Goal: Task Accomplishment & Management: Manage account settings

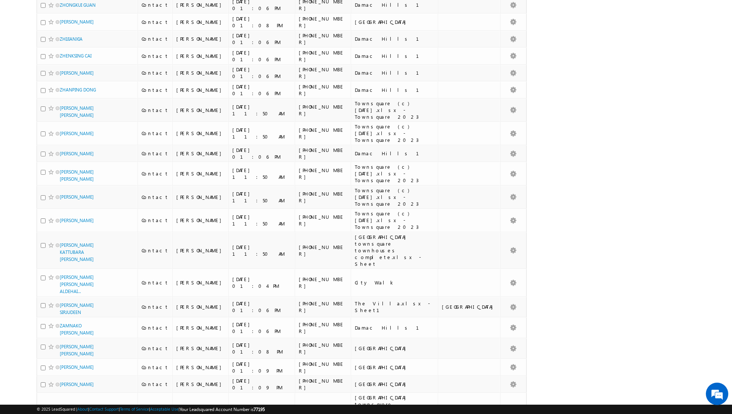
scroll to position [660, 0]
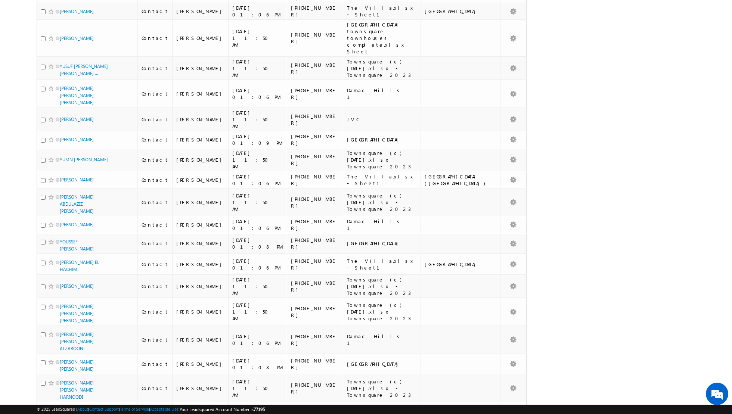
scroll to position [678, 0]
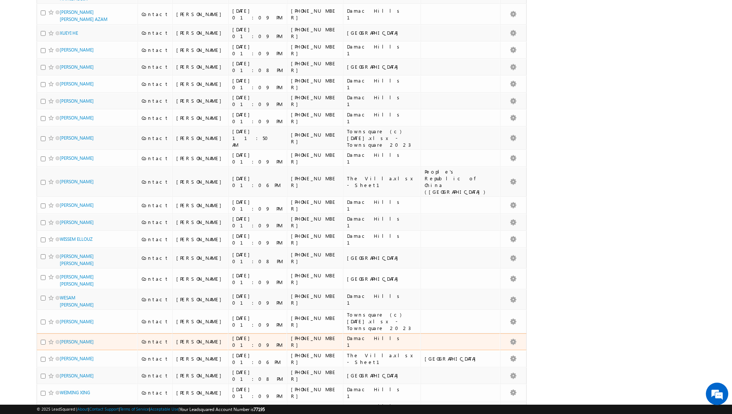
scroll to position [639, 0]
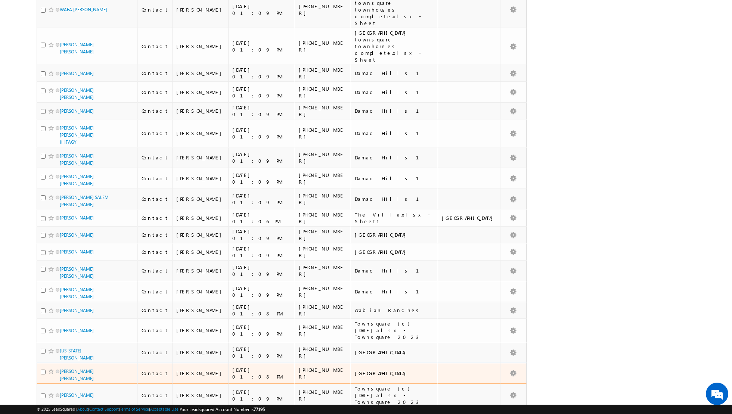
scroll to position [683, 0]
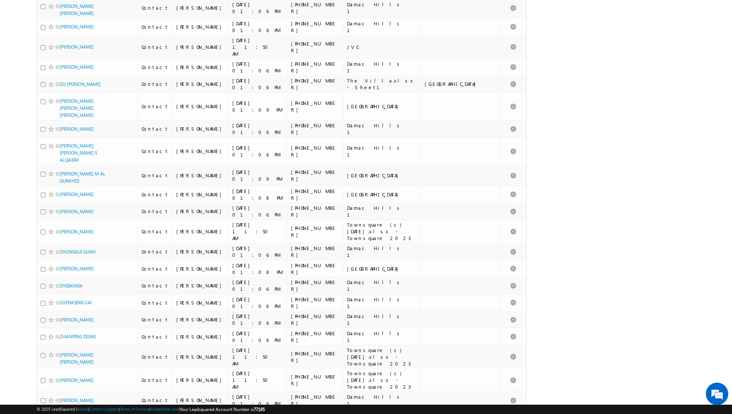
scroll to position [0, 0]
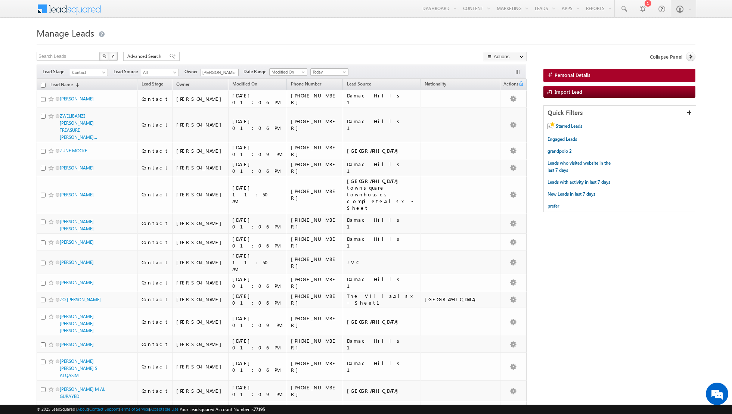
click at [42, 84] on input "checkbox" at bounding box center [43, 85] width 5 height 5
checkbox input "true"
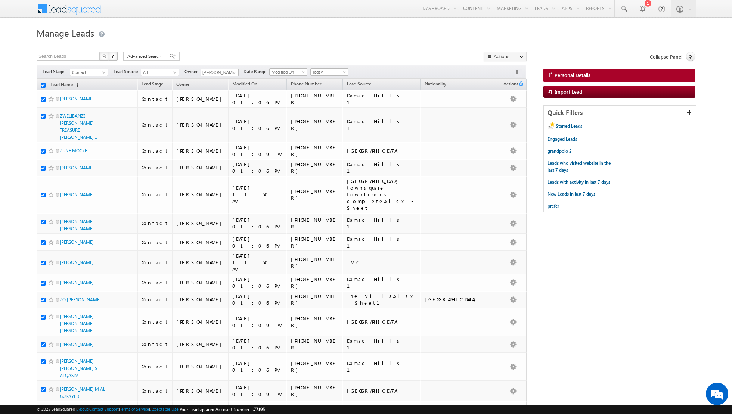
checkbox input "true"
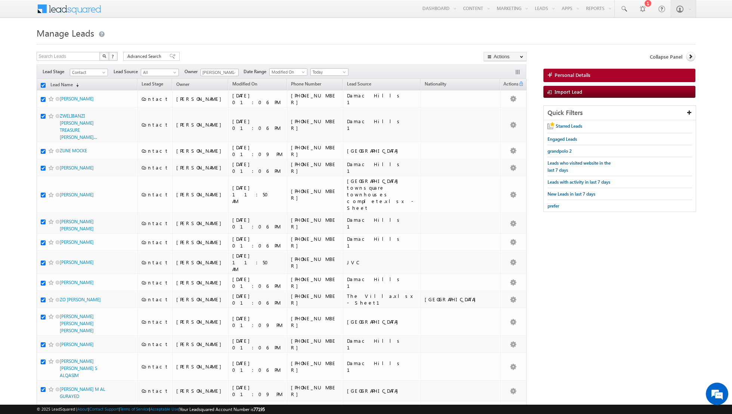
checkbox input "true"
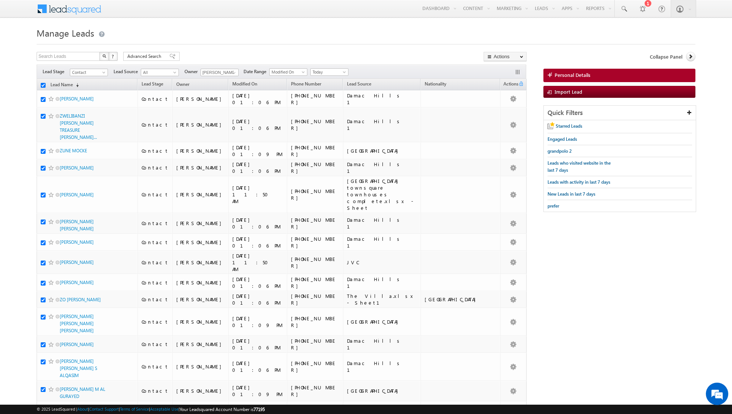
checkbox input "true"
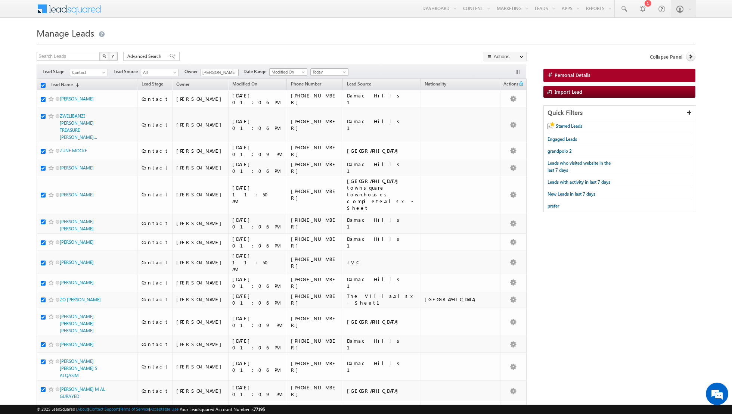
checkbox input "true"
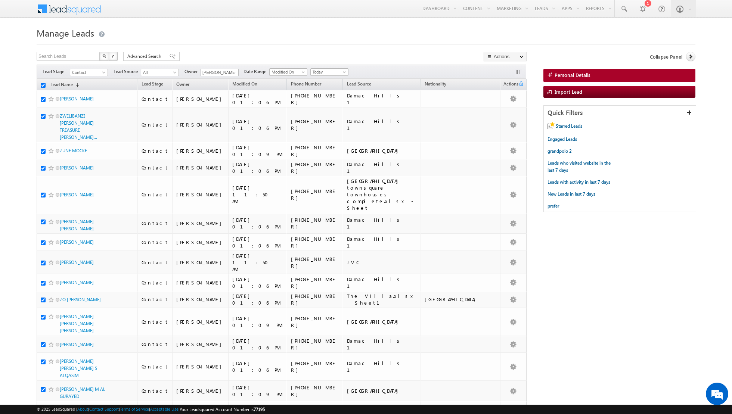
checkbox input "true"
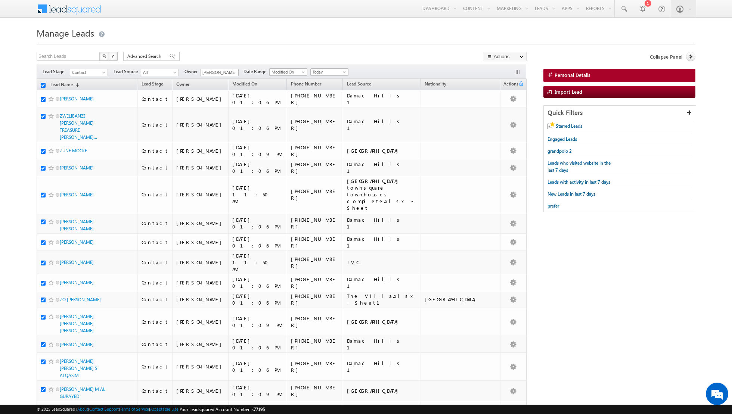
checkbox input "true"
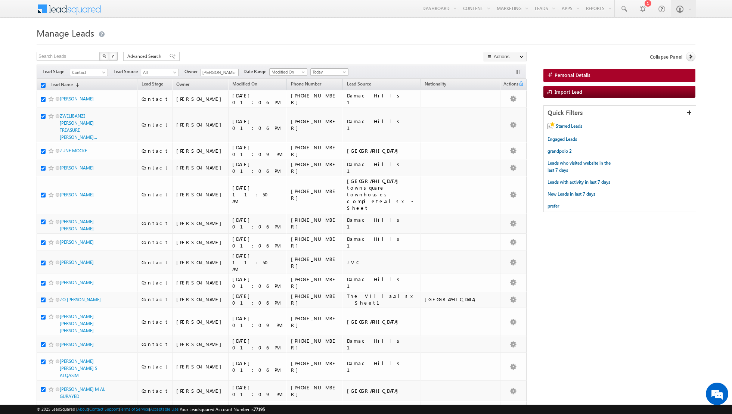
checkbox input "true"
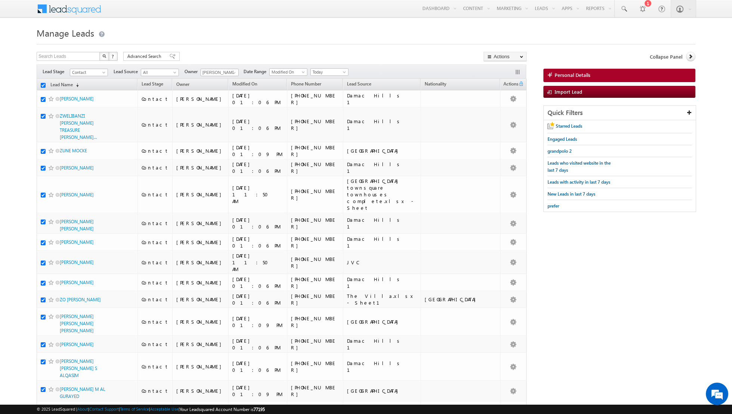
checkbox input "true"
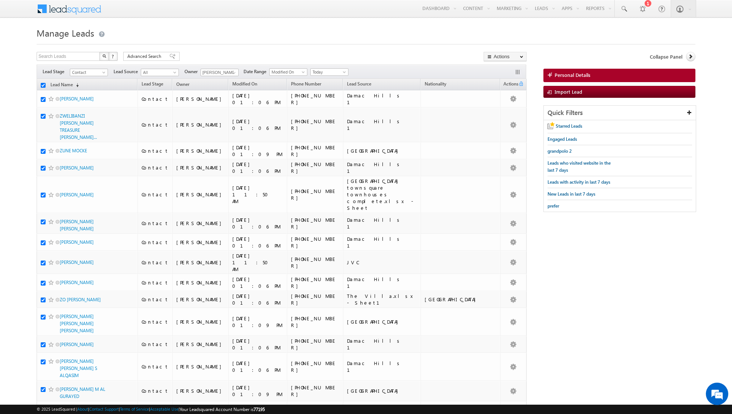
checkbox input "true"
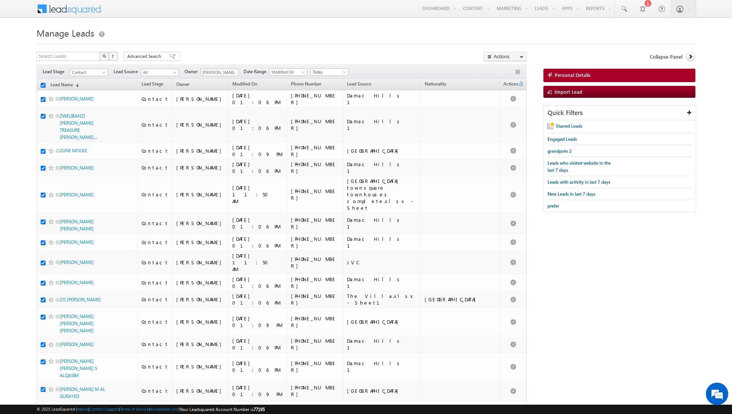
checkbox input "true"
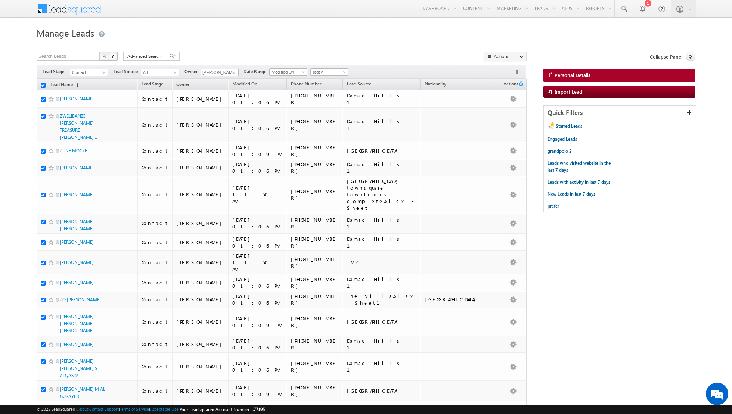
checkbox input "true"
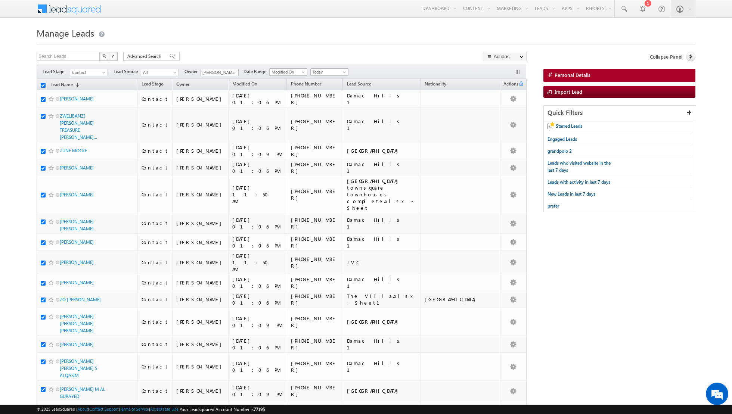
checkbox input "true"
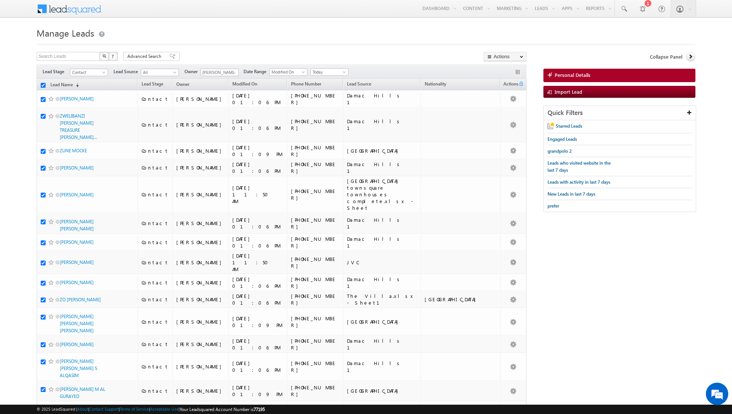
checkbox input "true"
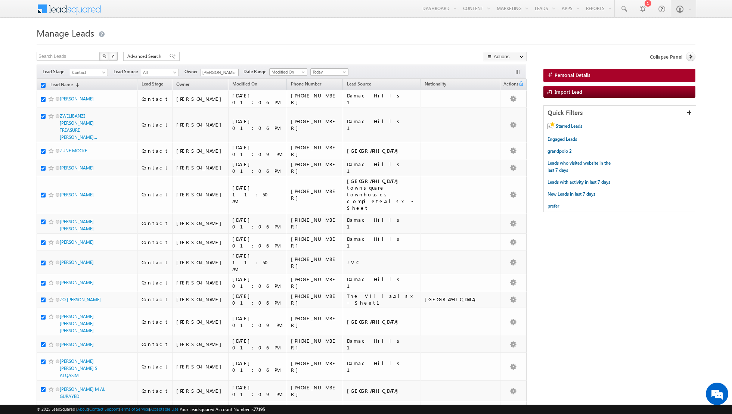
checkbox input "true"
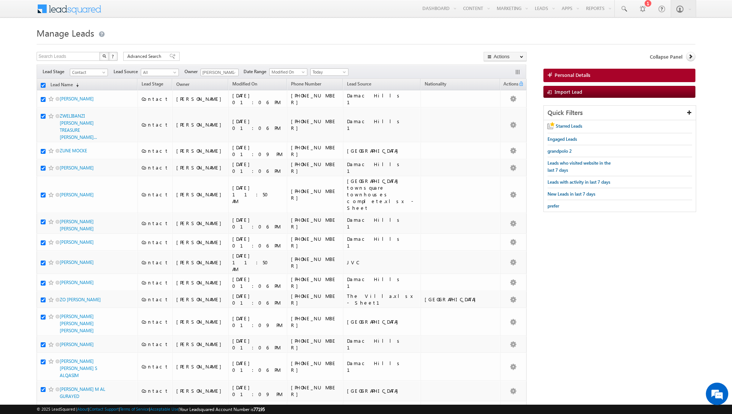
checkbox input "true"
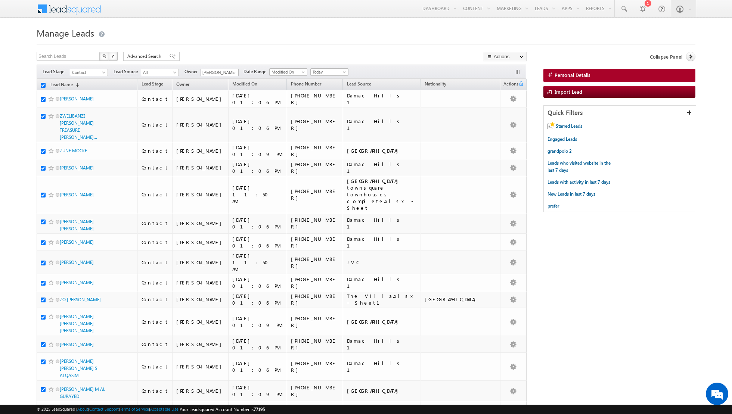
checkbox input "true"
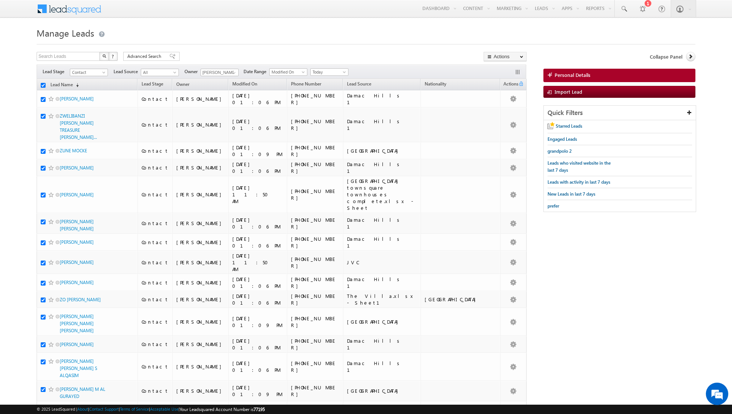
checkbox input "true"
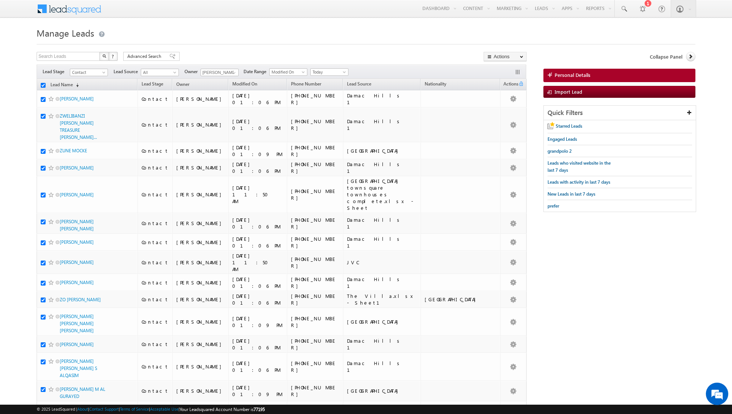
checkbox input "true"
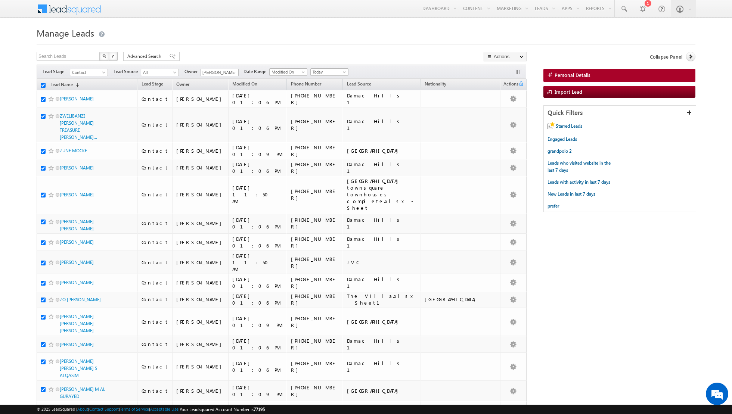
checkbox input "true"
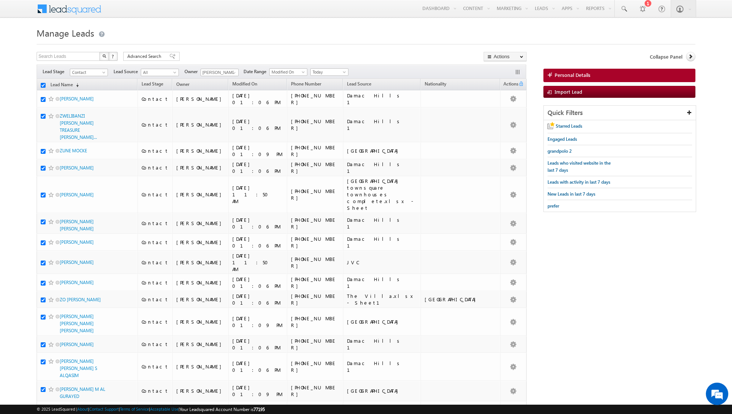
checkbox input "true"
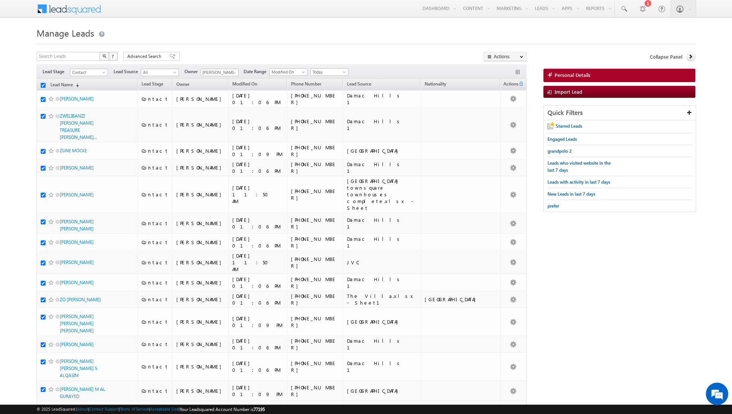
checkbox input "true"
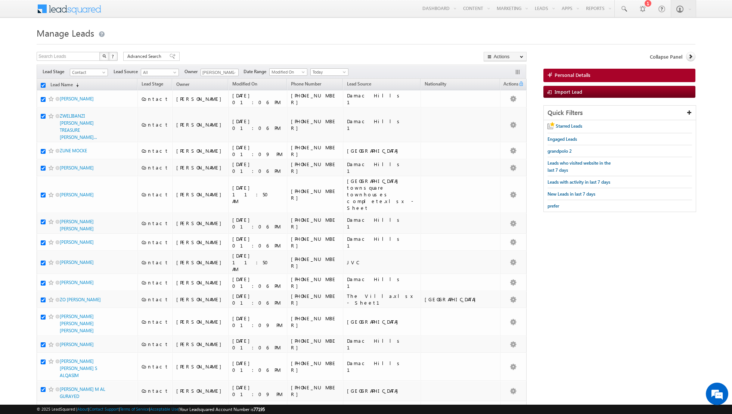
checkbox input "true"
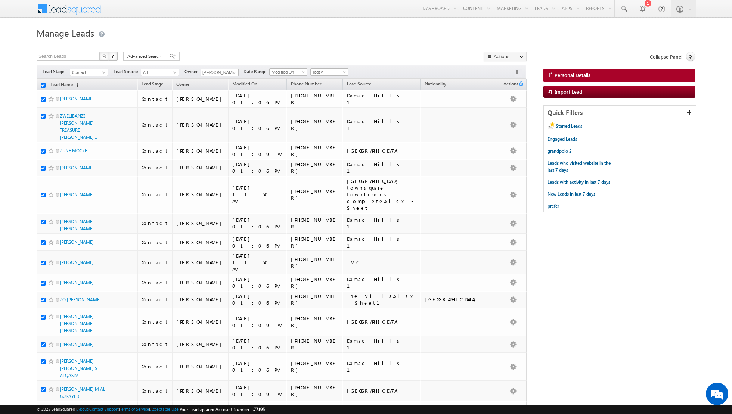
checkbox input "true"
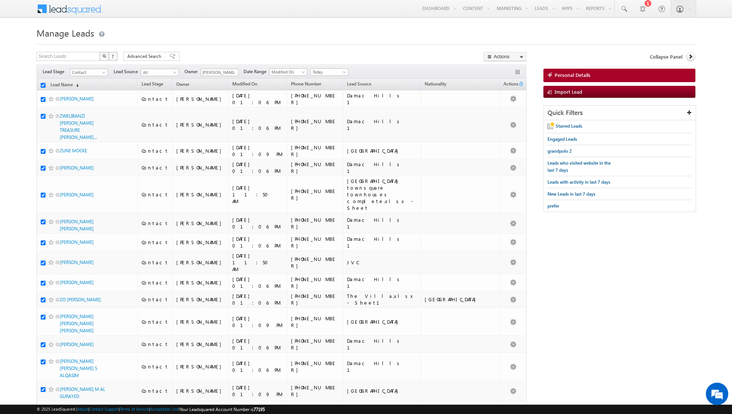
checkbox input "true"
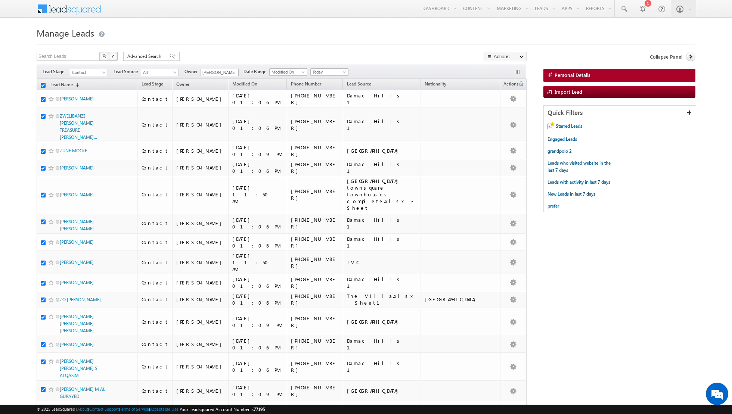
checkbox input "true"
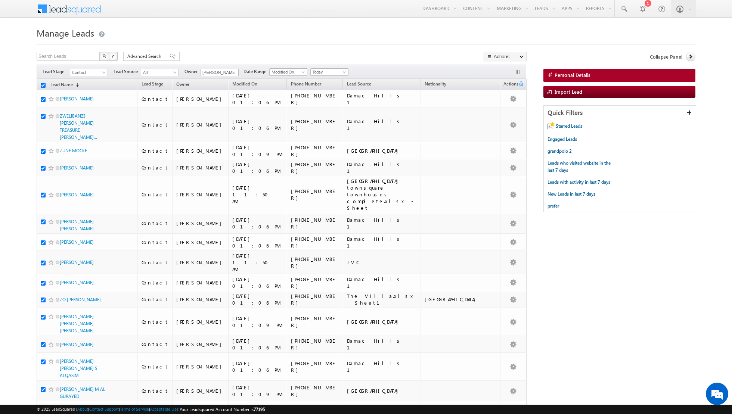
checkbox input "true"
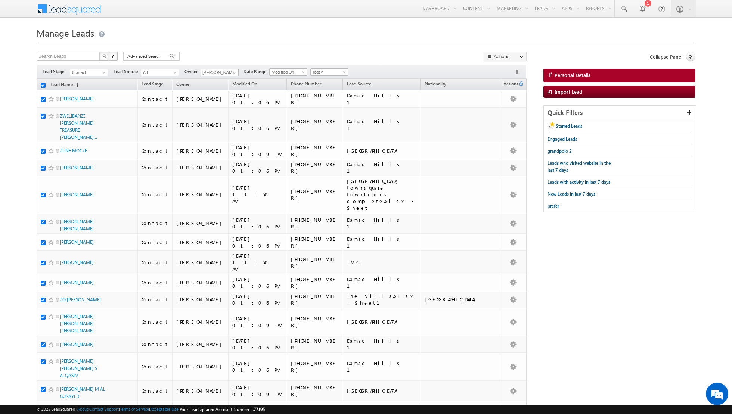
checkbox input "true"
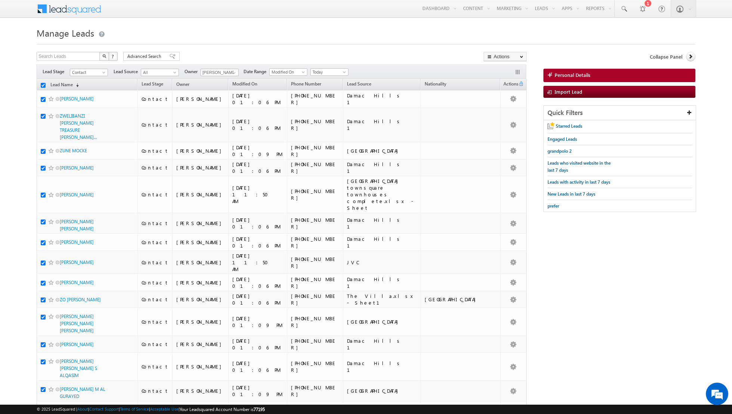
checkbox input "true"
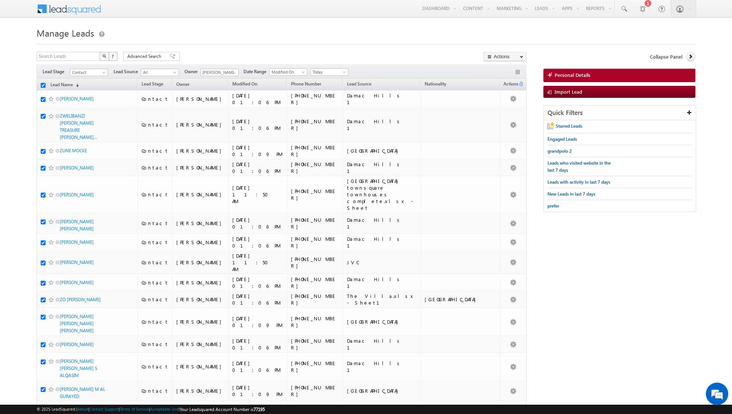
checkbox input "true"
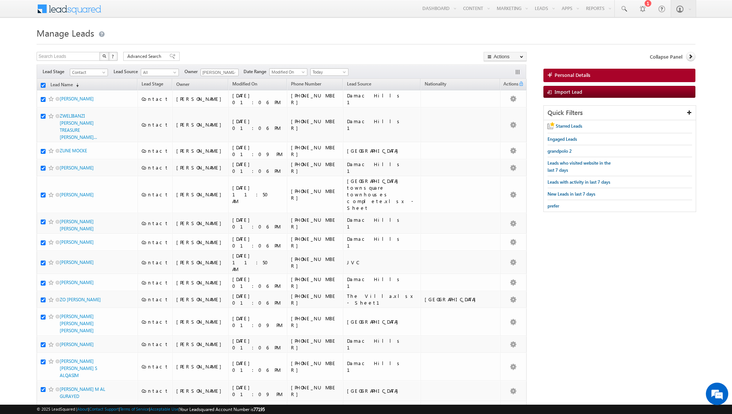
checkbox input "true"
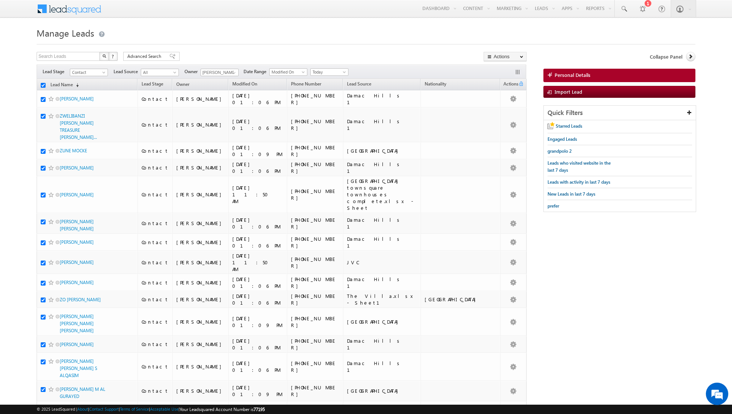
checkbox input "true"
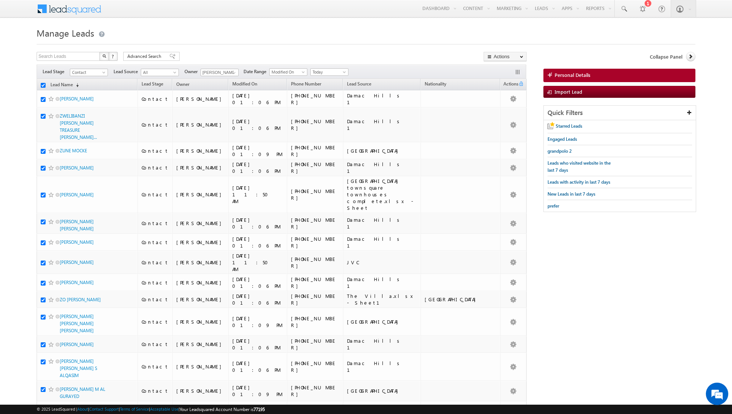
checkbox input "true"
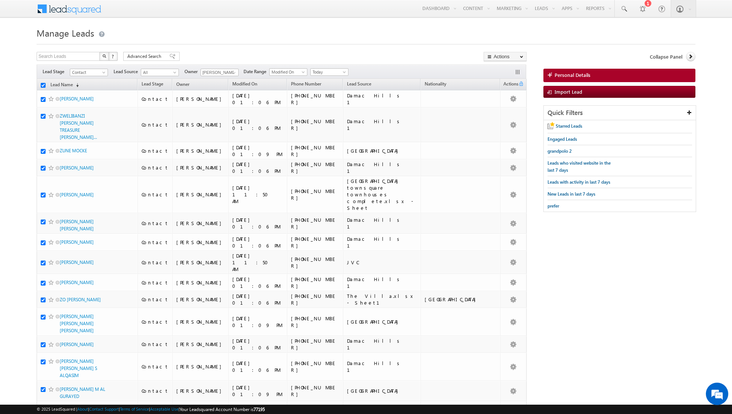
checkbox input "true"
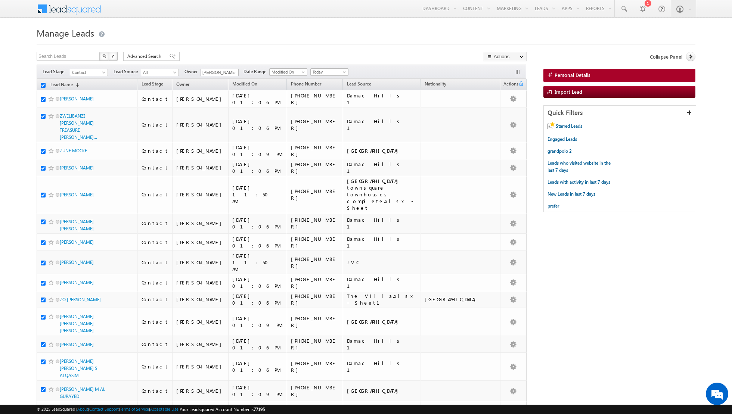
checkbox input "true"
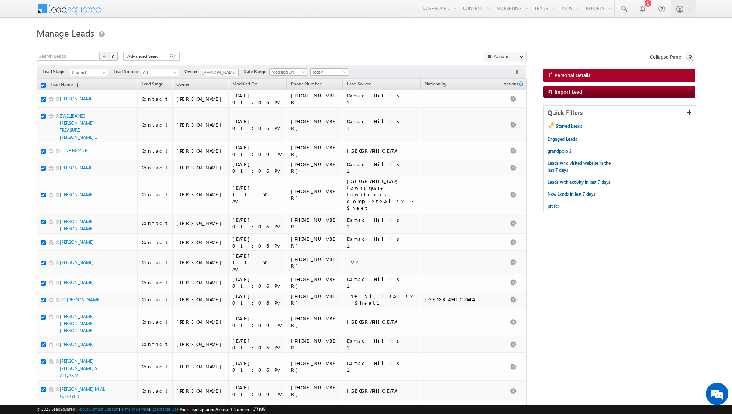
checkbox input "true"
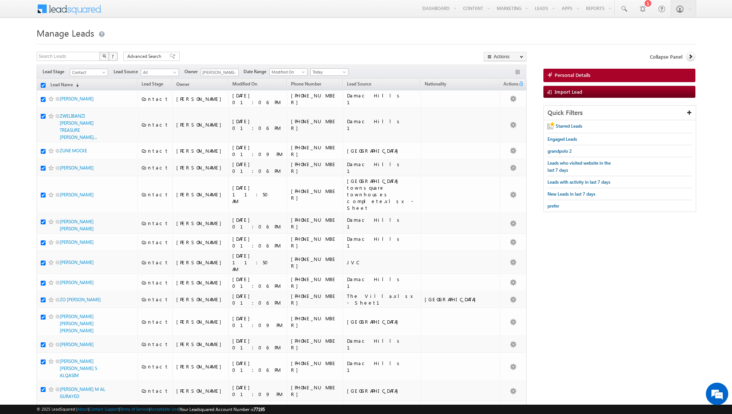
checkbox input "true"
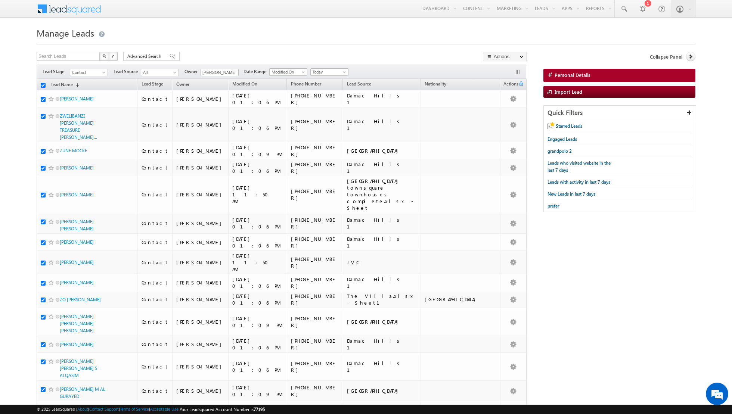
checkbox input "true"
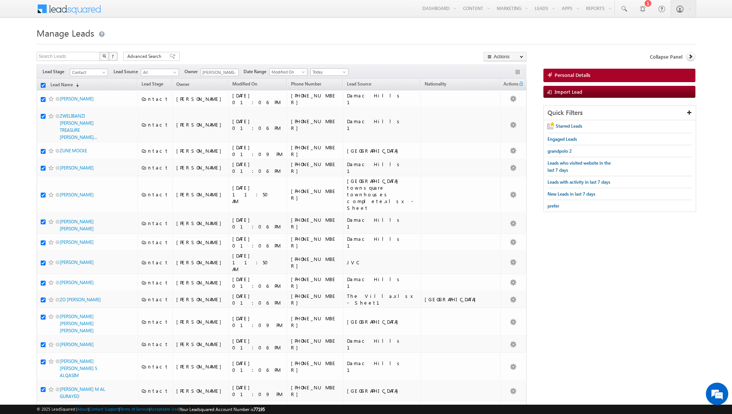
checkbox input "true"
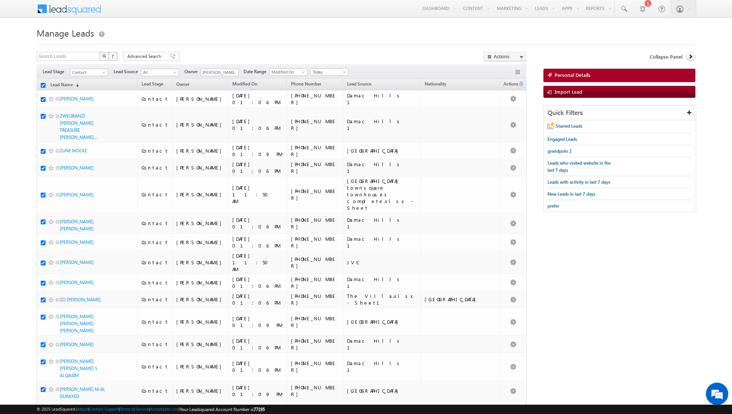
checkbox input "true"
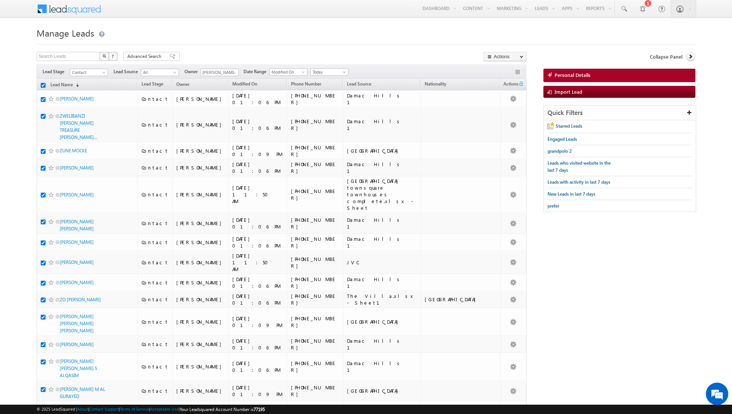
checkbox input "true"
click at [499, 122] on link "Change Owner" at bounding box center [505, 121] width 42 height 9
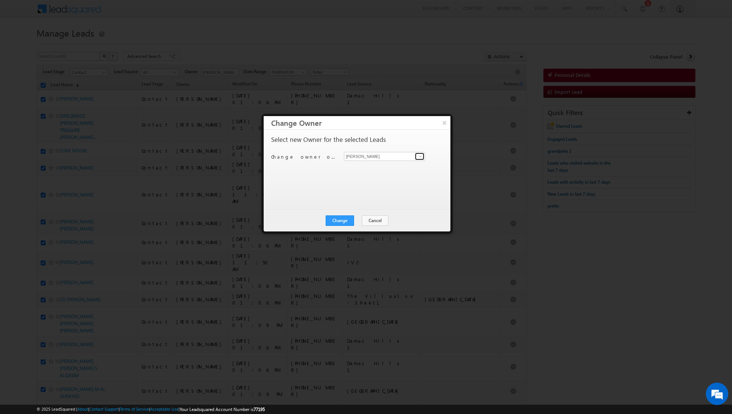
click at [422, 157] on span at bounding box center [421, 157] width 6 height 6
click at [373, 210] on link "[PERSON_NAME] [PERSON_NAME][EMAIL_ADDRESS][PERSON_NAME][DOMAIN_NAME]" at bounding box center [384, 211] width 81 height 14
click at [337, 223] on button "Change" at bounding box center [340, 221] width 28 height 10
click at [357, 220] on button "Close" at bounding box center [358, 221] width 24 height 10
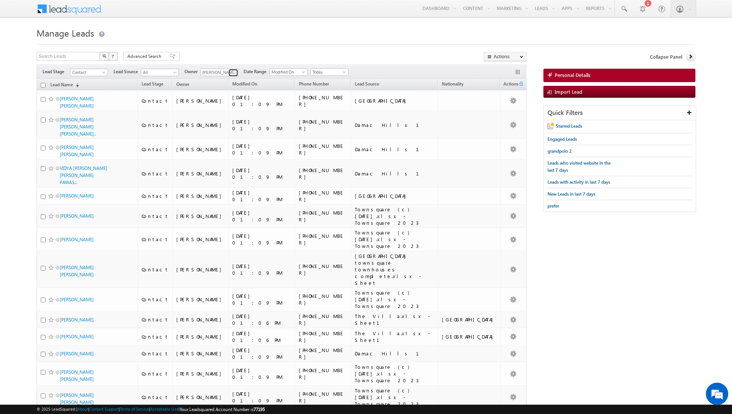
click at [235, 71] on span at bounding box center [234, 73] width 6 height 6
click at [222, 105] on span "[PERSON_NAME][EMAIL_ADDRESS][PERSON_NAME][DOMAIN_NAME]" at bounding box center [237, 107] width 67 height 6
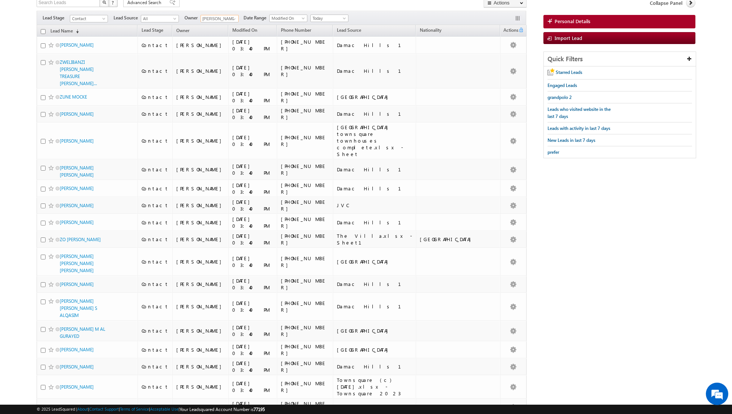
scroll to position [0, 0]
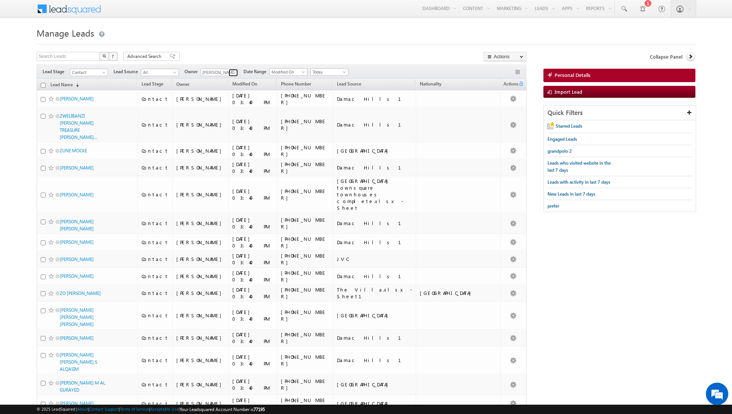
click at [233, 72] on span at bounding box center [234, 73] width 6 height 6
click at [221, 96] on link "[PERSON_NAME] [PERSON_NAME][EMAIL_ADDRESS][DOMAIN_NAME]" at bounding box center [238, 98] width 75 height 14
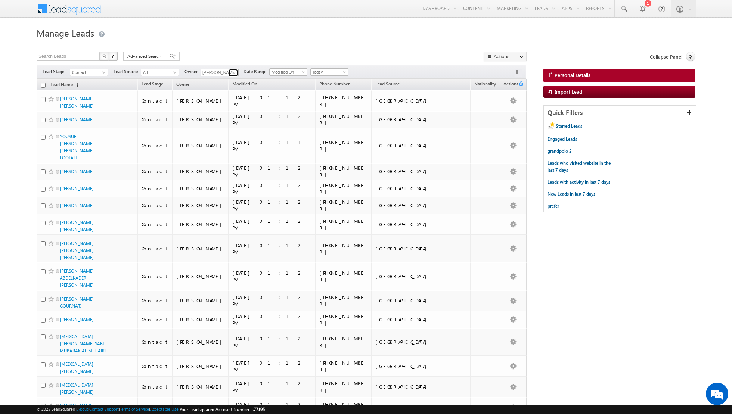
click at [233, 73] on span at bounding box center [234, 73] width 6 height 6
click at [218, 112] on span "[EMAIL_ADDRESS][DOMAIN_NAME]" at bounding box center [237, 114] width 67 height 6
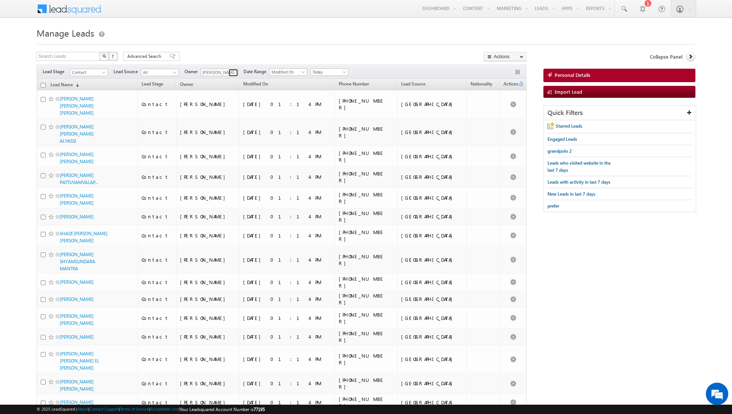
click at [231, 73] on span at bounding box center [234, 73] width 6 height 6
click at [221, 121] on link "[PERSON_NAME] [PERSON_NAME][EMAIL_ADDRESS][DOMAIN_NAME]" at bounding box center [238, 124] width 75 height 14
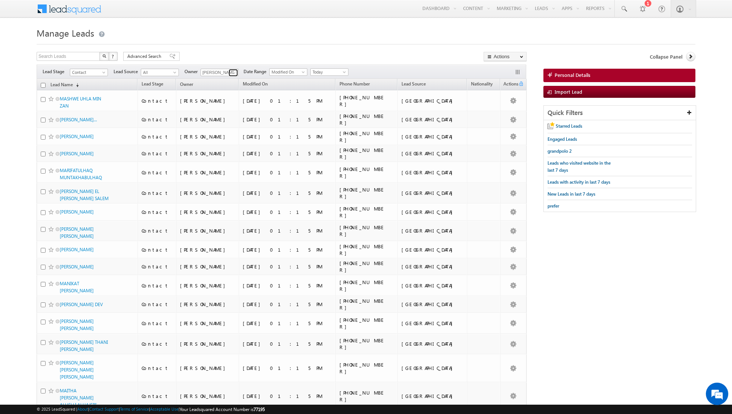
click at [232, 73] on span at bounding box center [234, 73] width 6 height 6
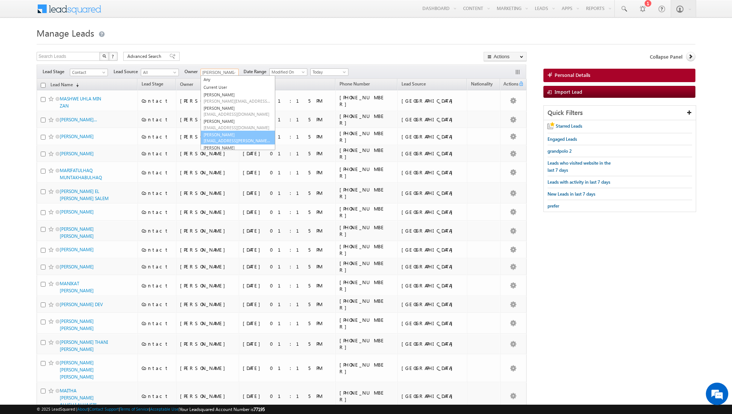
click at [225, 134] on link "[PERSON_NAME] [EMAIL_ADDRESS][PERSON_NAME][DOMAIN_NAME]" at bounding box center [238, 138] width 75 height 14
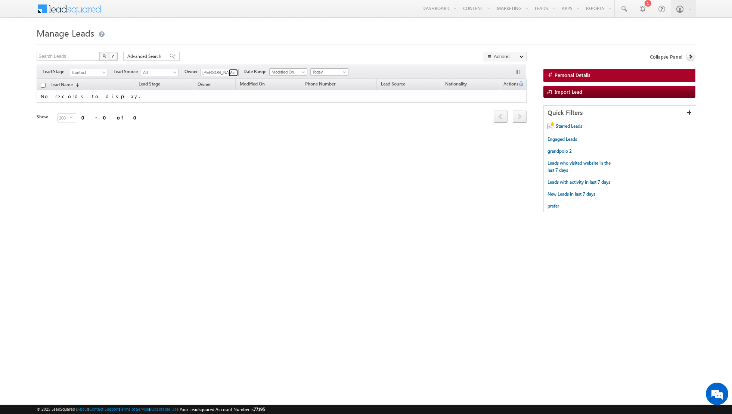
click at [231, 72] on span at bounding box center [234, 73] width 6 height 6
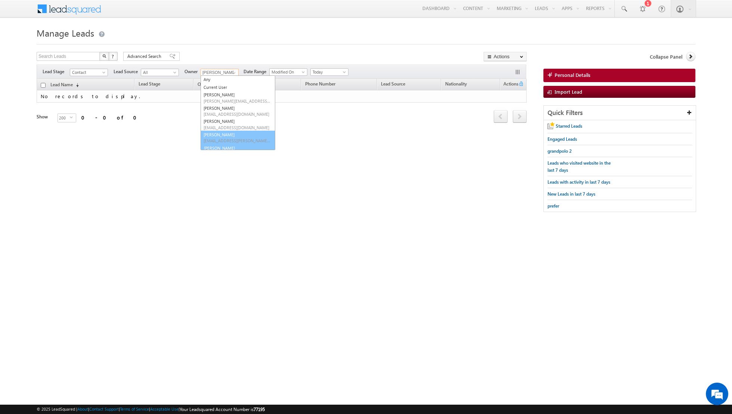
scroll to position [8, 0]
click at [217, 144] on span "[PERSON_NAME][EMAIL_ADDRESS][DOMAIN_NAME]" at bounding box center [237, 146] width 67 height 6
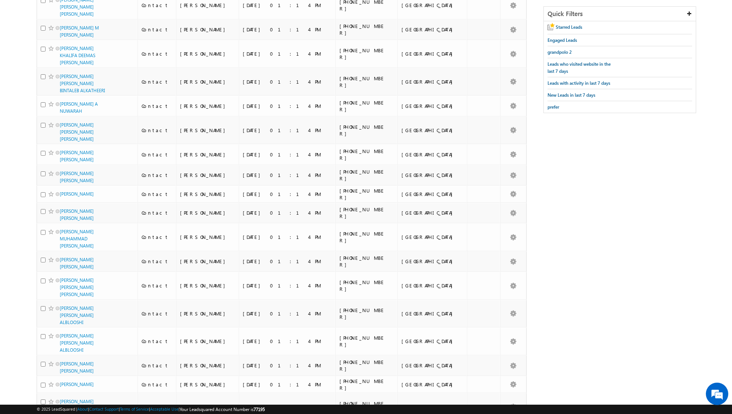
scroll to position [0, 0]
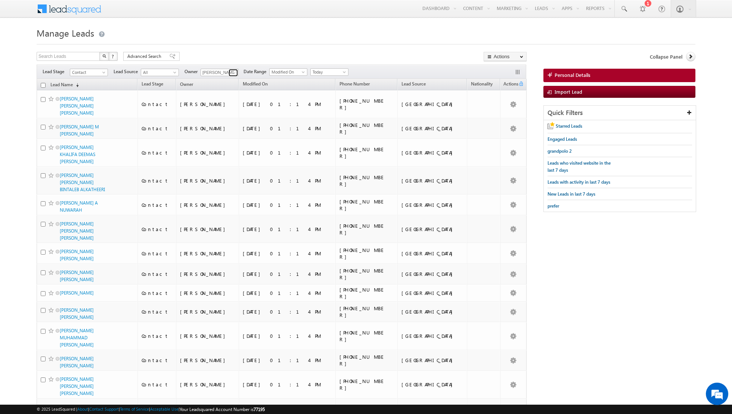
click at [232, 73] on span at bounding box center [234, 73] width 6 height 6
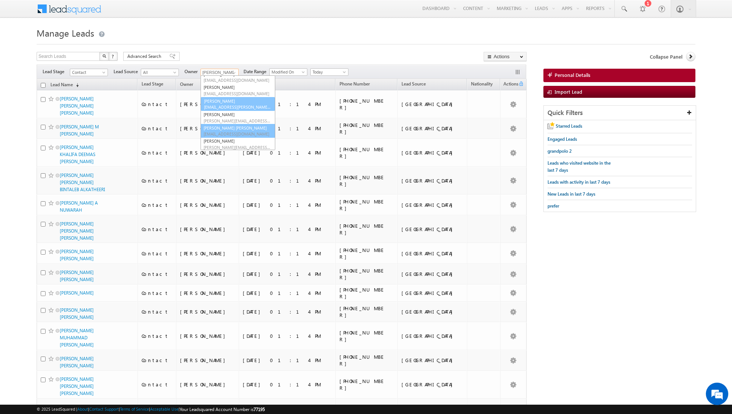
click at [229, 125] on link "[PERSON_NAME] [PERSON_NAME] [PERSON_NAME][EMAIL_ADDRESS][PERSON_NAME][DOMAIN_NA…" at bounding box center [238, 131] width 75 height 14
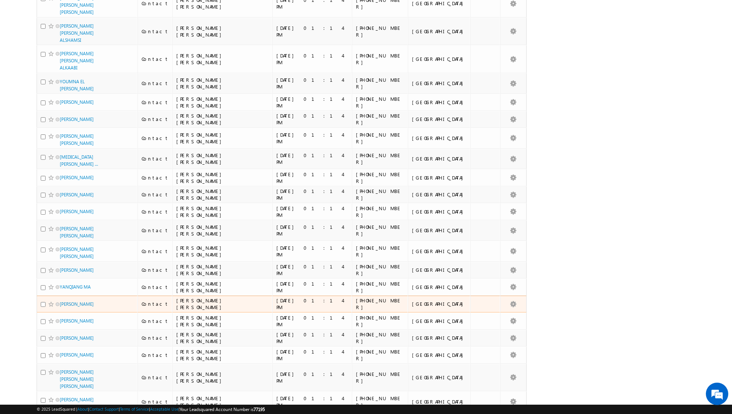
scroll to position [0, 0]
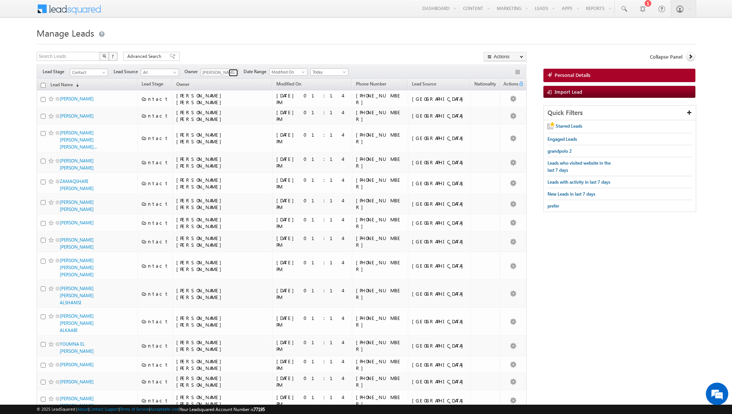
click at [229, 74] on link at bounding box center [233, 72] width 9 height 7
click at [218, 87] on span "[PERSON_NAME][EMAIL_ADDRESS][DOMAIN_NAME]" at bounding box center [237, 89] width 67 height 6
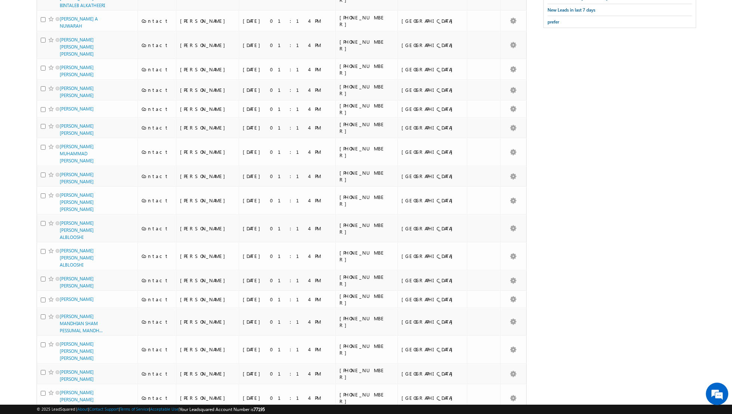
scroll to position [0, 0]
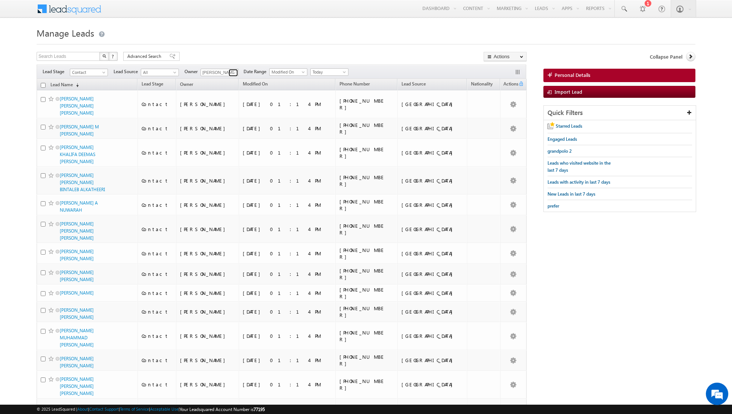
click at [231, 75] on span at bounding box center [234, 73] width 6 height 6
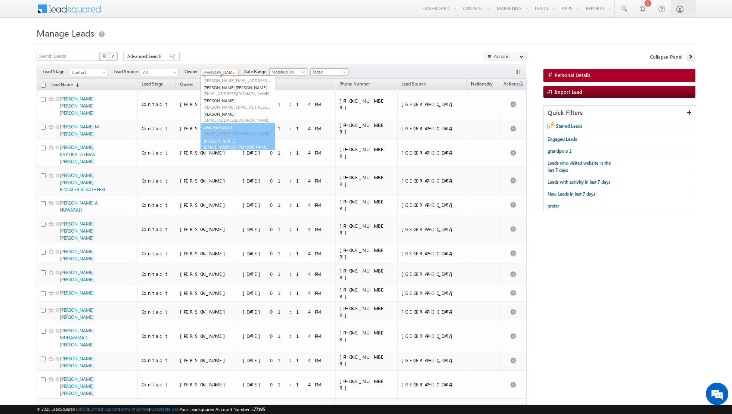
scroll to position [74, 0]
click at [213, 142] on link "[PERSON_NAME] [EMAIL_ADDRESS][PERSON_NAME][DOMAIN_NAME]" at bounding box center [238, 143] width 75 height 14
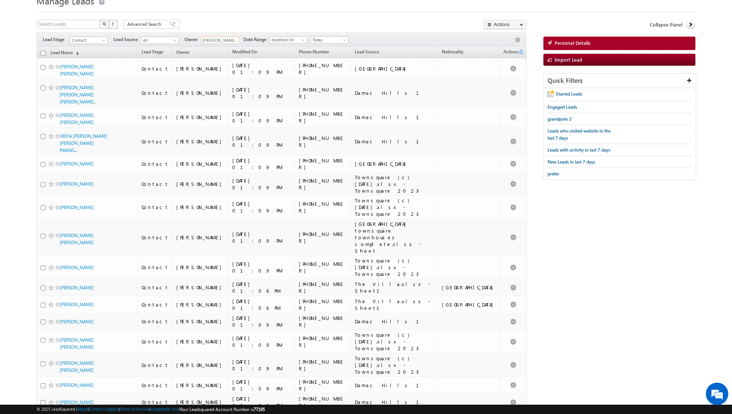
scroll to position [0, 0]
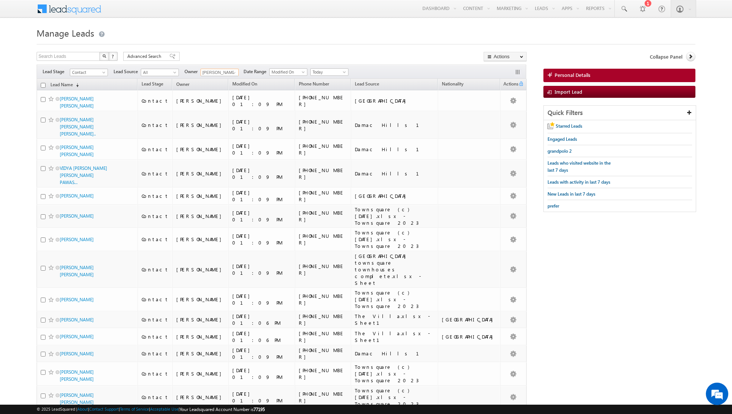
click at [43, 85] on input "checkbox" at bounding box center [43, 85] width 5 height 5
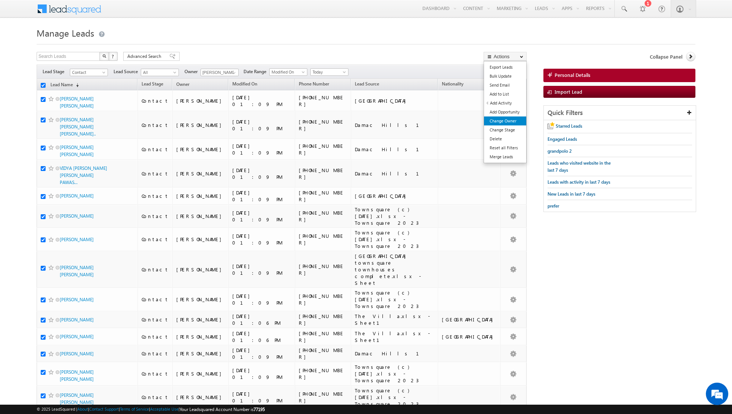
click at [512, 123] on link "Change Owner" at bounding box center [505, 121] width 42 height 9
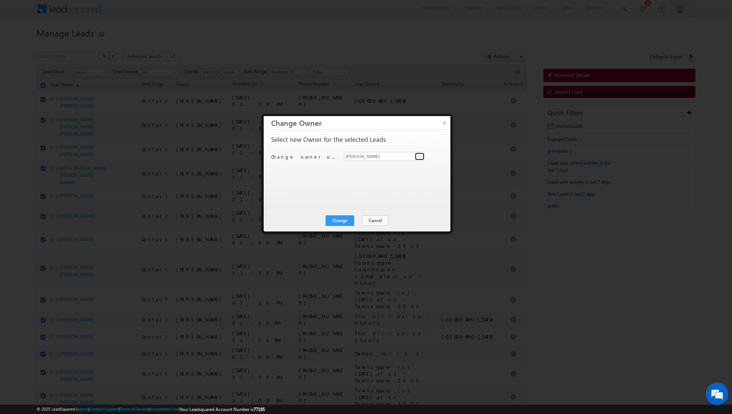
click at [422, 156] on span at bounding box center [421, 157] width 6 height 6
click at [371, 169] on span "[EMAIL_ADDRESS][DOMAIN_NAME]" at bounding box center [380, 171] width 67 height 6
click at [338, 218] on button "Change" at bounding box center [340, 221] width 28 height 10
click at [362, 220] on button "Close" at bounding box center [358, 221] width 24 height 10
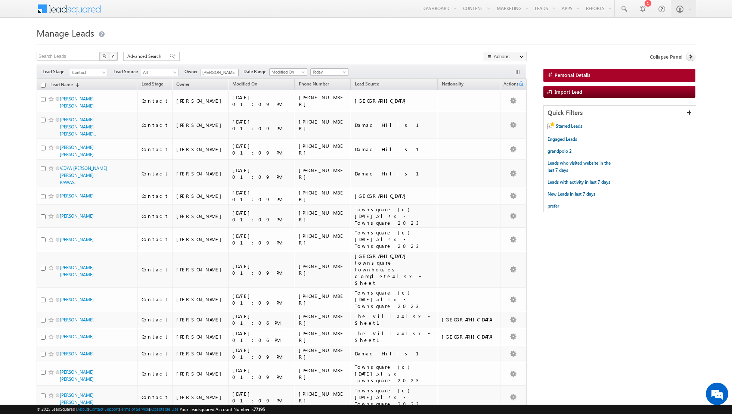
click at [43, 85] on input "checkbox" at bounding box center [43, 85] width 5 height 5
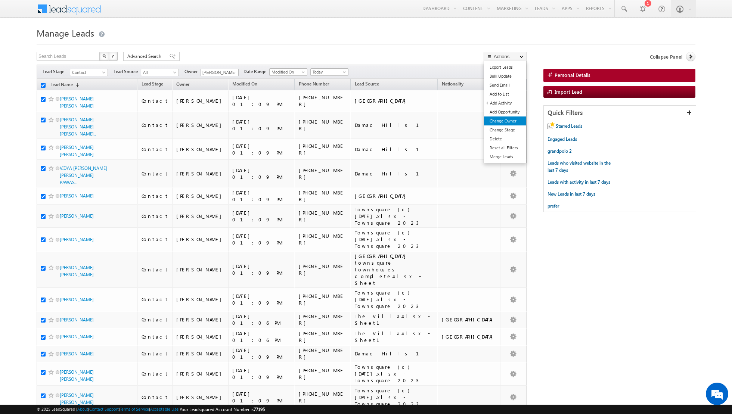
click at [501, 119] on link "Change Owner" at bounding box center [505, 121] width 42 height 9
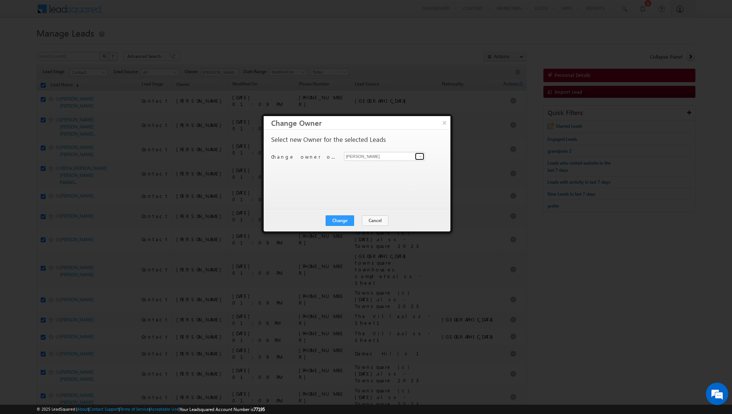
click at [420, 157] on span at bounding box center [421, 157] width 6 height 6
click at [367, 179] on link "[PERSON_NAME] [EMAIL_ADDRESS][DOMAIN_NAME]" at bounding box center [384, 181] width 81 height 14
click at [338, 218] on button "Change" at bounding box center [340, 221] width 28 height 10
click at [361, 220] on button "Close" at bounding box center [358, 221] width 24 height 10
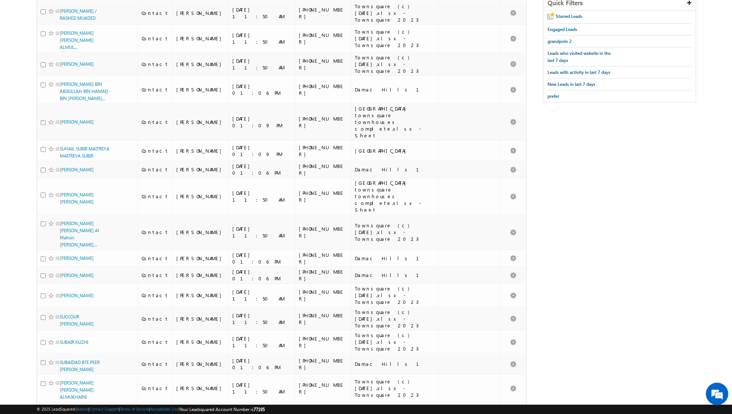
scroll to position [0, 0]
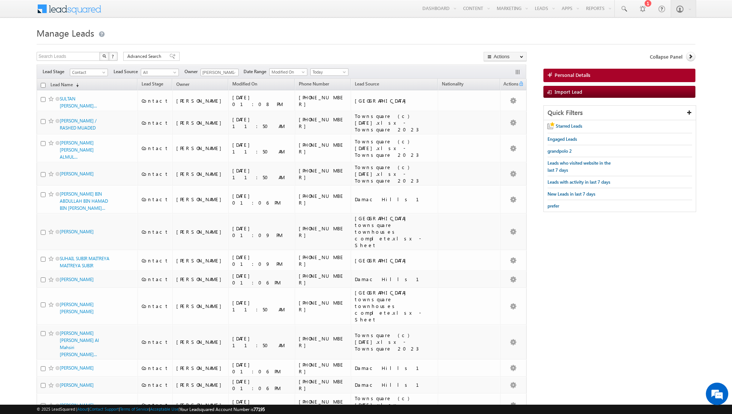
click at [43, 84] on input "checkbox" at bounding box center [43, 85] width 5 height 5
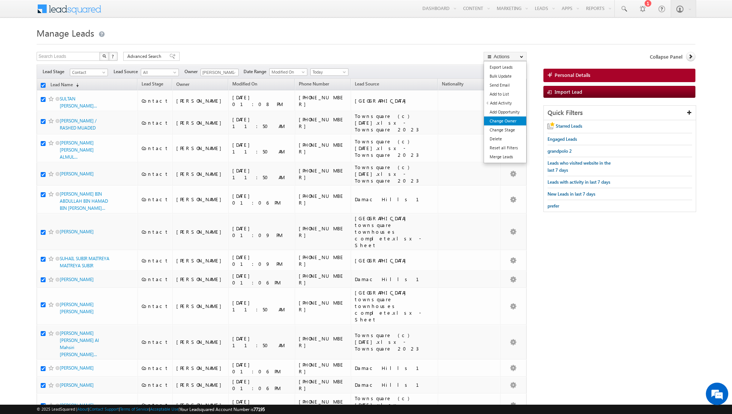
click at [506, 121] on link "Change Owner" at bounding box center [505, 121] width 42 height 9
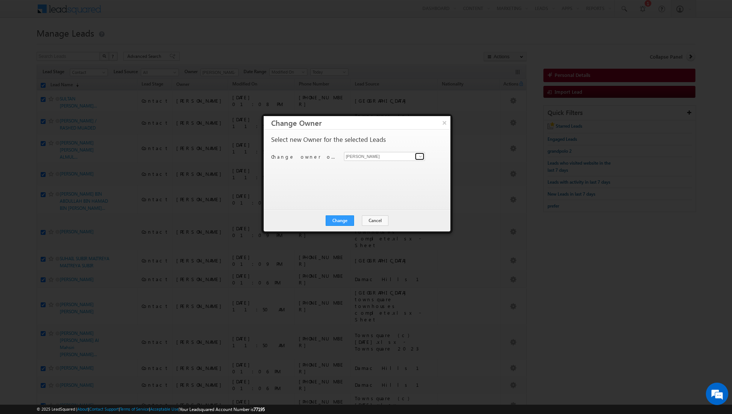
click at [421, 158] on span at bounding box center [421, 157] width 6 height 6
click at [373, 193] on link "[PERSON_NAME] [PERSON_NAME][EMAIL_ADDRESS][DOMAIN_NAME]" at bounding box center [384, 194] width 81 height 14
click at [339, 217] on button "Change" at bounding box center [340, 221] width 28 height 10
click at [354, 218] on button "Close" at bounding box center [358, 221] width 24 height 10
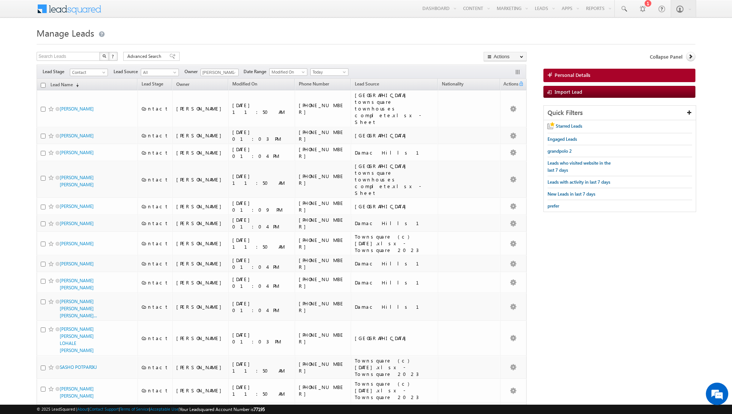
click at [44, 85] on input "checkbox" at bounding box center [43, 85] width 5 height 5
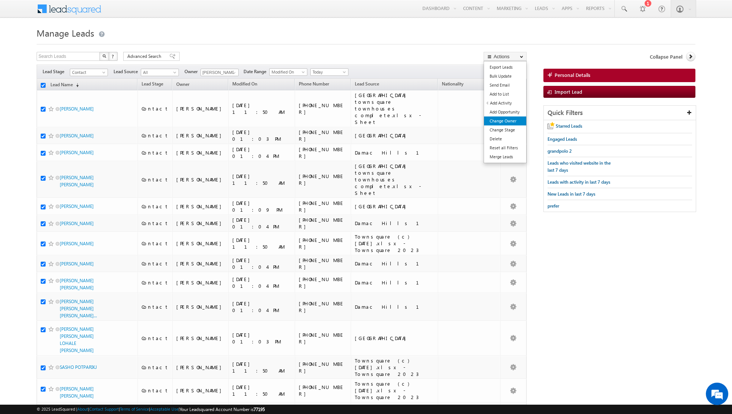
click at [497, 121] on link "Change Owner" at bounding box center [505, 121] width 42 height 9
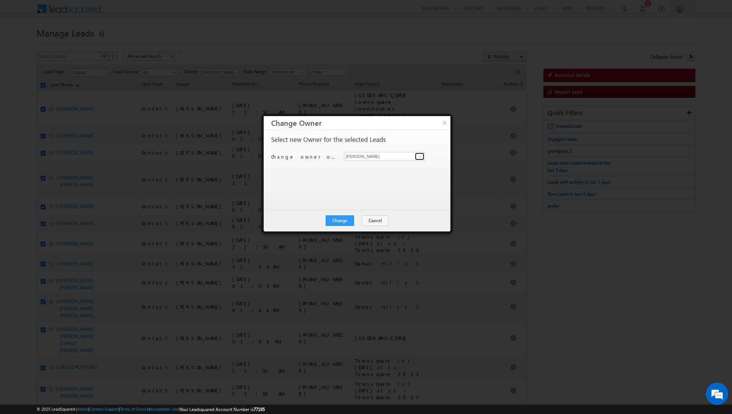
click at [420, 157] on span at bounding box center [421, 157] width 6 height 6
click at [375, 170] on span "[EMAIL_ADDRESS][PERSON_NAME][DOMAIN_NAME]" at bounding box center [380, 172] width 67 height 6
click at [339, 218] on button "Change" at bounding box center [340, 221] width 28 height 10
click at [354, 222] on button "Close" at bounding box center [358, 221] width 24 height 10
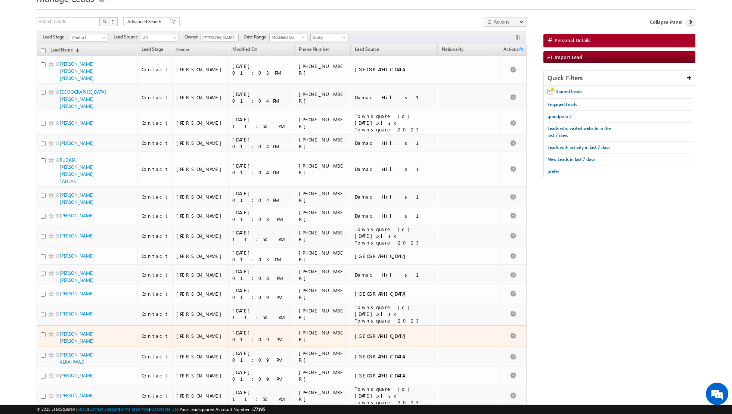
scroll to position [0, 0]
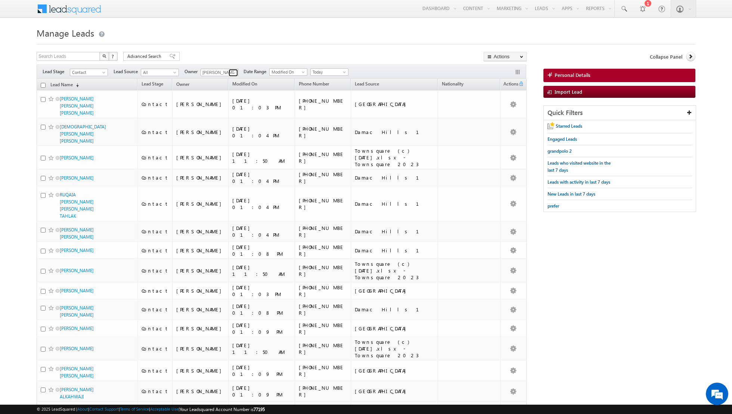
click at [233, 73] on span at bounding box center [234, 73] width 6 height 6
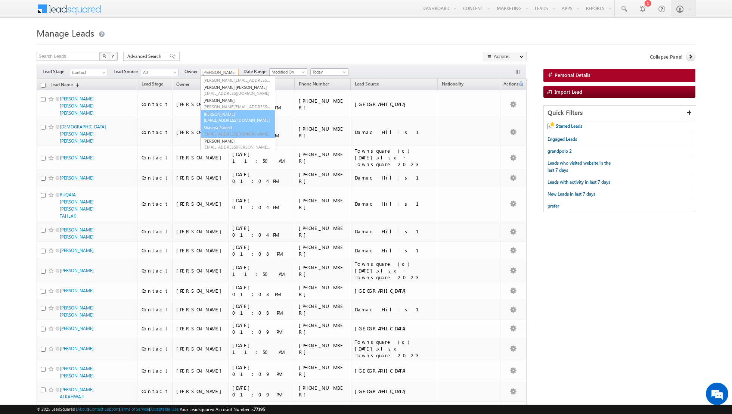
scroll to position [74, 0]
click at [217, 104] on span "[PERSON_NAME][EMAIL_ADDRESS][PERSON_NAME][DOMAIN_NAME]" at bounding box center [237, 107] width 67 height 6
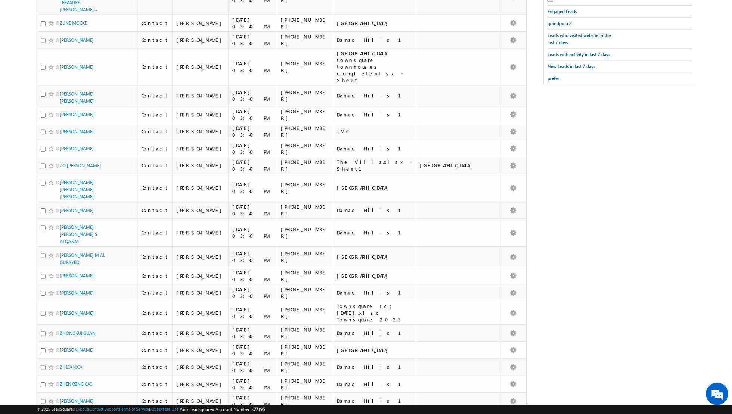
scroll to position [0, 0]
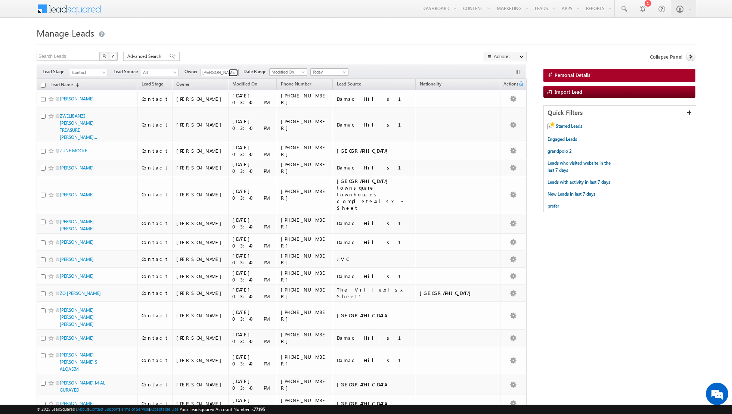
click at [231, 73] on span at bounding box center [234, 73] width 6 height 6
click at [222, 100] on span "[EMAIL_ADDRESS][DOMAIN_NAME]" at bounding box center [237, 99] width 67 height 6
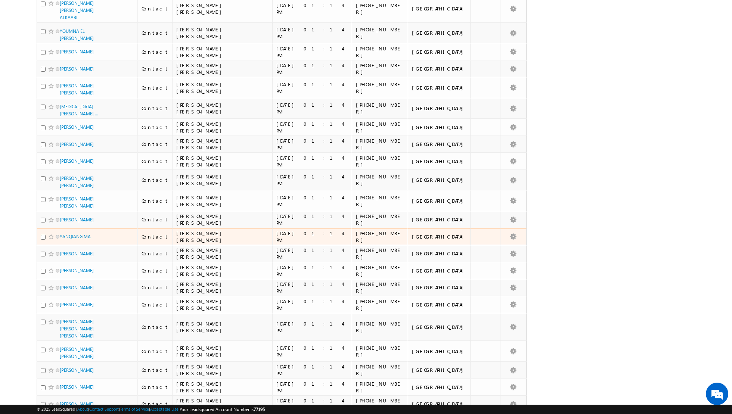
scroll to position [0, 0]
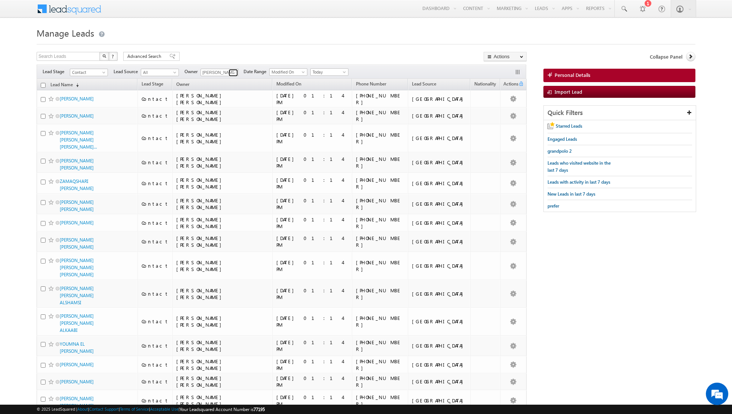
click at [232, 74] on span at bounding box center [234, 73] width 6 height 6
click at [225, 85] on span "[PERSON_NAME][EMAIL_ADDRESS][DOMAIN_NAME]" at bounding box center [237, 86] width 67 height 6
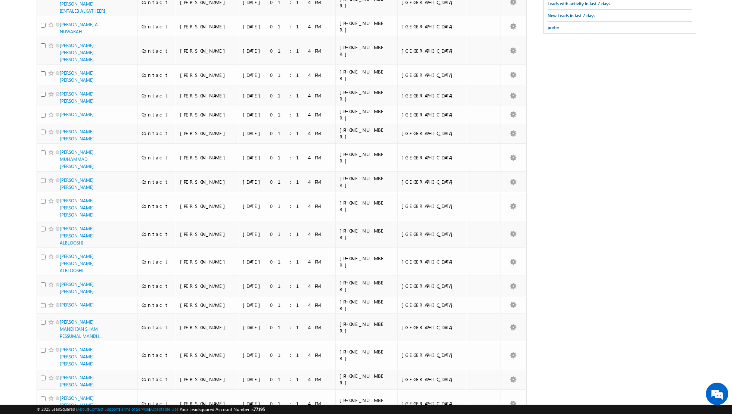
scroll to position [0, 0]
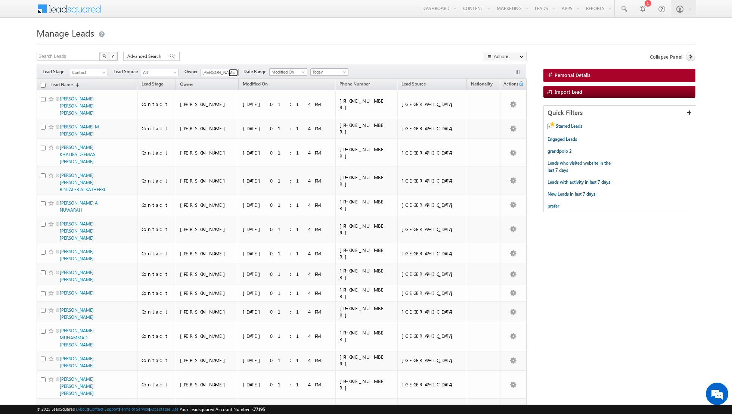
click at [231, 73] on span at bounding box center [234, 73] width 6 height 6
click at [224, 95] on span "[EMAIL_ADDRESS][PERSON_NAME][DOMAIN_NAME]" at bounding box center [237, 98] width 67 height 6
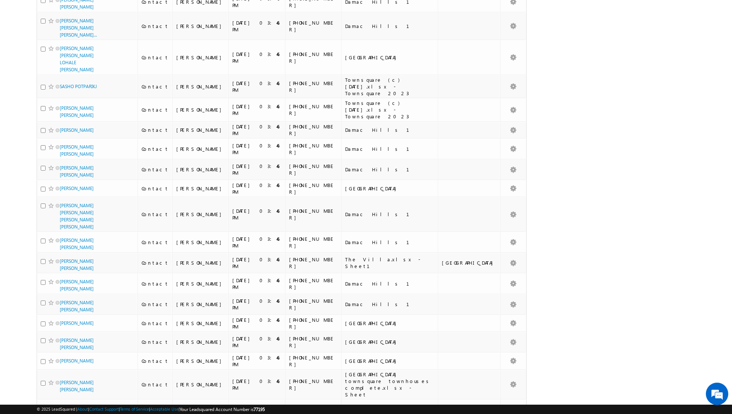
scroll to position [0, 0]
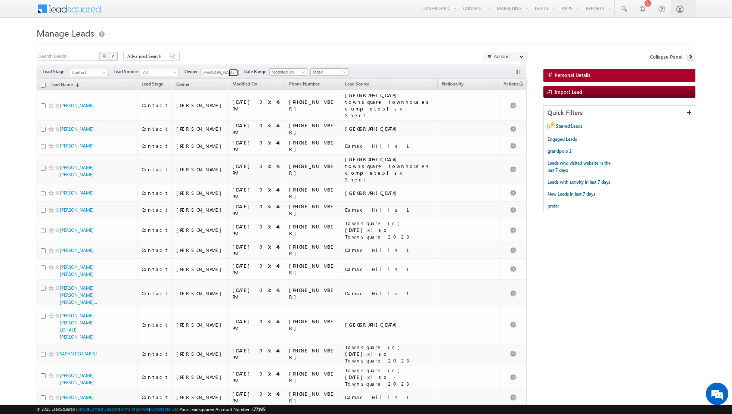
click at [229, 71] on link at bounding box center [233, 72] width 9 height 7
click at [218, 118] on link "[PERSON_NAME] [PERSON_NAME] [PERSON_NAME][EMAIL_ADDRESS][PERSON_NAME][DOMAIN_NA…" at bounding box center [238, 122] width 75 height 14
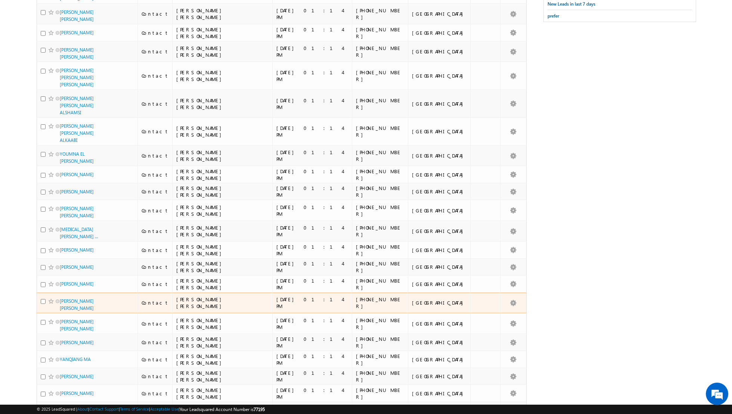
scroll to position [0, 0]
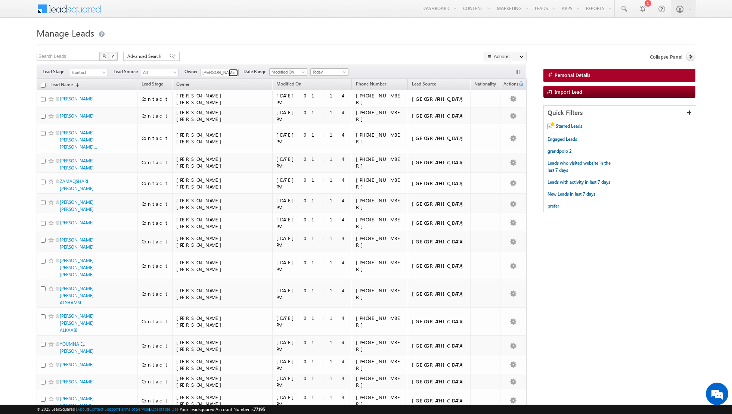
click at [231, 71] on span at bounding box center [234, 73] width 6 height 6
click at [229, 108] on link "[PERSON_NAME] [PERSON_NAME][EMAIL_ADDRESS][DOMAIN_NAME]" at bounding box center [238, 109] width 75 height 14
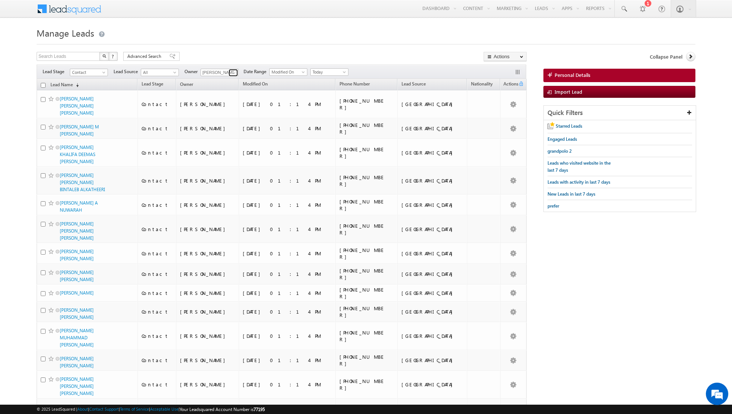
click at [232, 72] on span at bounding box center [234, 73] width 6 height 6
click at [223, 118] on link "[PERSON_NAME] [PERSON_NAME] [PERSON_NAME][EMAIL_ADDRESS][PERSON_NAME][DOMAIN_NA…" at bounding box center [238, 122] width 75 height 14
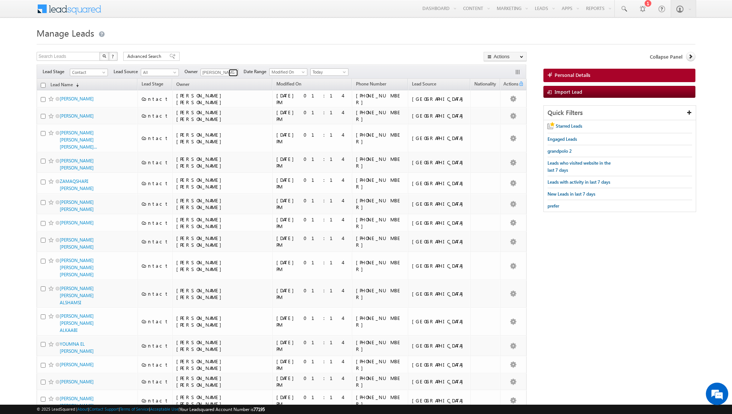
click at [233, 73] on span at bounding box center [234, 73] width 6 height 6
click at [221, 142] on link "[PERSON_NAME] [EMAIL_ADDRESS][PERSON_NAME][DOMAIN_NAME]" at bounding box center [238, 143] width 75 height 14
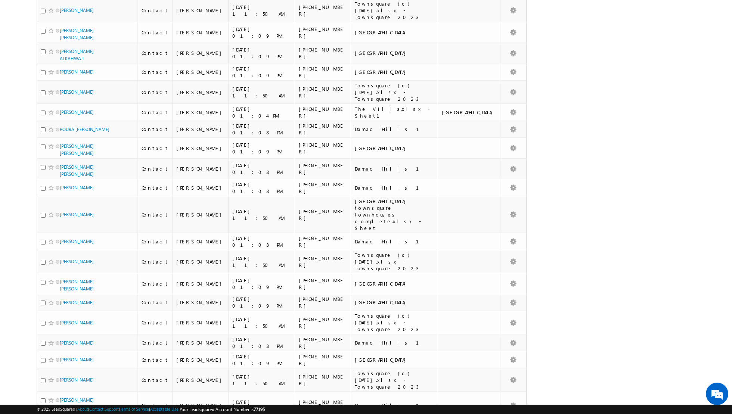
scroll to position [0, 0]
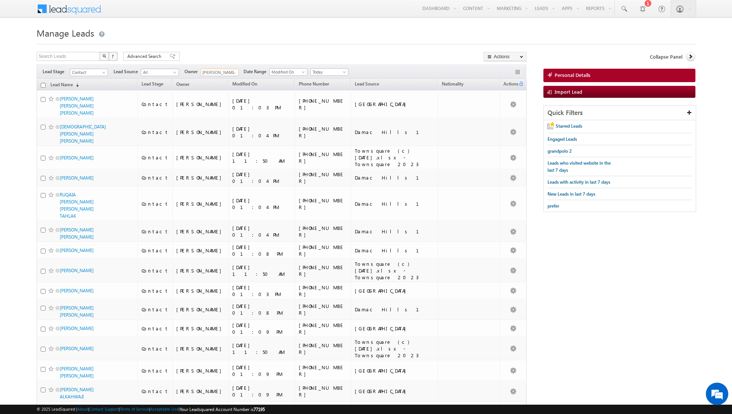
click at [43, 83] on input "checkbox" at bounding box center [43, 85] width 5 height 5
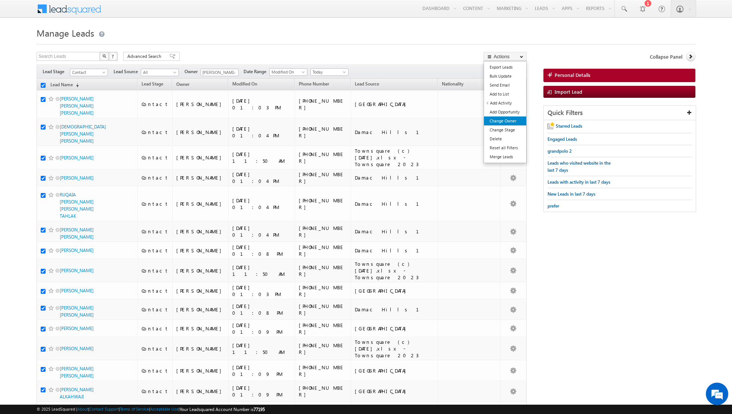
click at [500, 123] on link "Change Owner" at bounding box center [505, 121] width 42 height 9
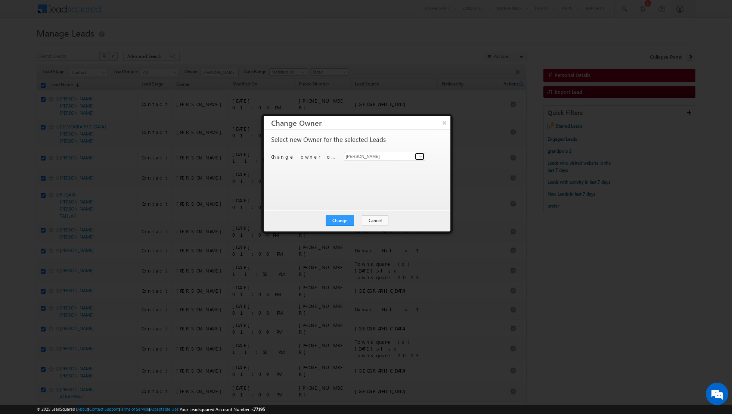
click at [421, 155] on span at bounding box center [421, 157] width 6 height 6
click at [379, 198] on span "[PERSON_NAME][EMAIL_ADDRESS][DOMAIN_NAME]" at bounding box center [380, 198] width 67 height 6
click at [342, 222] on button "Change" at bounding box center [340, 221] width 28 height 10
click at [362, 222] on button "Close" at bounding box center [358, 221] width 24 height 10
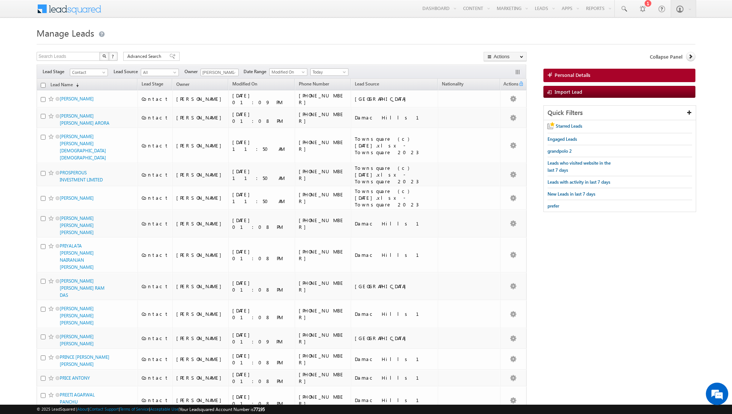
click at [44, 86] on input "checkbox" at bounding box center [43, 85] width 5 height 5
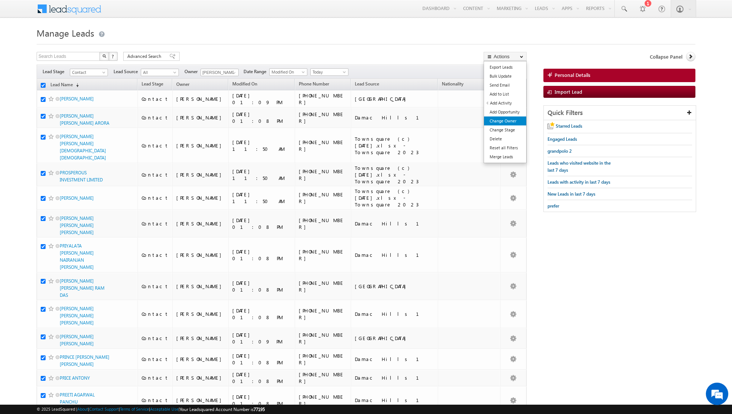
click at [495, 119] on link "Change Owner" at bounding box center [505, 121] width 42 height 9
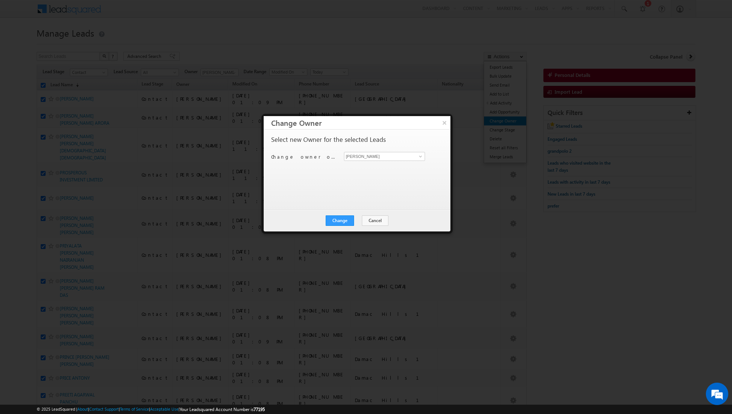
click at [495, 119] on div at bounding box center [366, 207] width 732 height 414
click at [419, 155] on span at bounding box center [421, 157] width 6 height 6
click at [368, 190] on link "[PERSON_NAME] [PERSON_NAME] [PERSON_NAME][EMAIL_ADDRESS][PERSON_NAME][DOMAIN_NA…" at bounding box center [384, 192] width 81 height 14
click at [340, 219] on button "Change" at bounding box center [340, 221] width 28 height 10
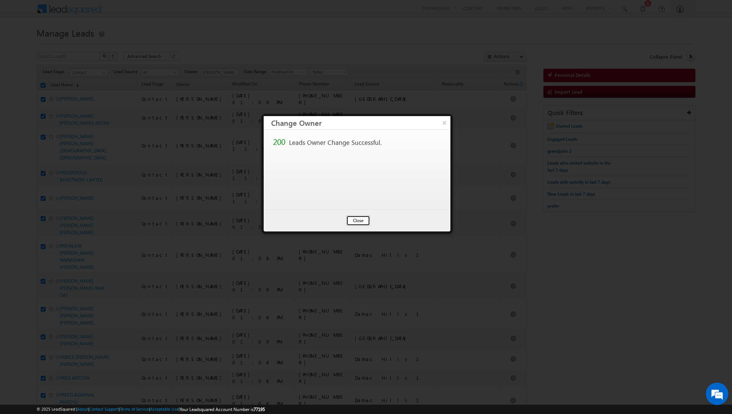
click at [359, 221] on button "Close" at bounding box center [358, 221] width 24 height 10
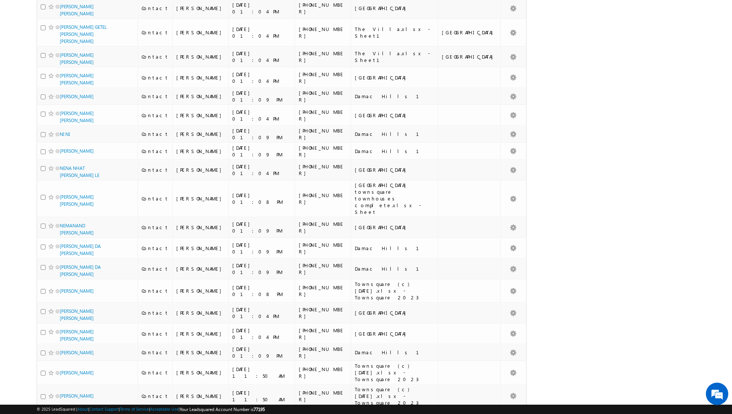
scroll to position [0, 0]
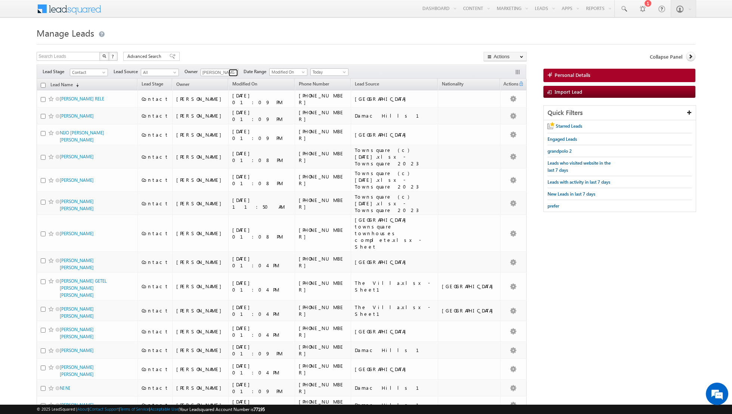
click at [233, 71] on span at bounding box center [234, 73] width 6 height 6
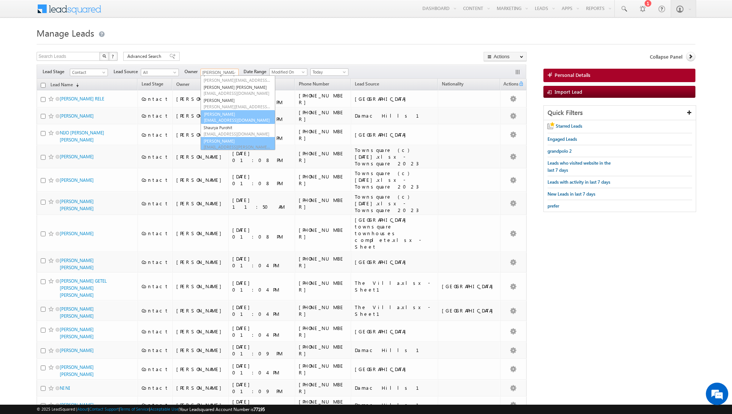
scroll to position [74, 0]
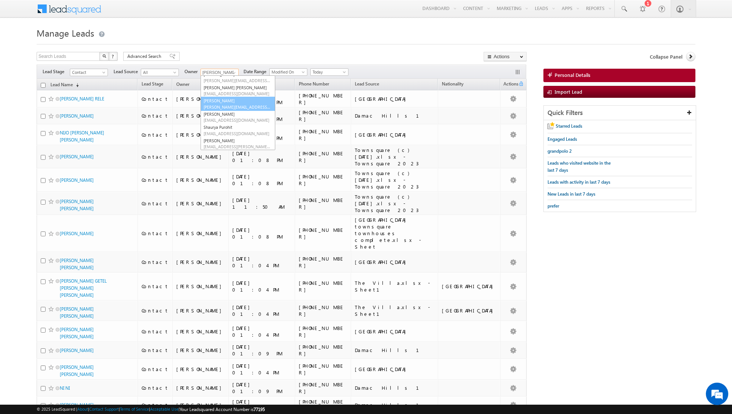
click at [216, 104] on span "[PERSON_NAME][EMAIL_ADDRESS][PERSON_NAME][DOMAIN_NAME]" at bounding box center [237, 107] width 67 height 6
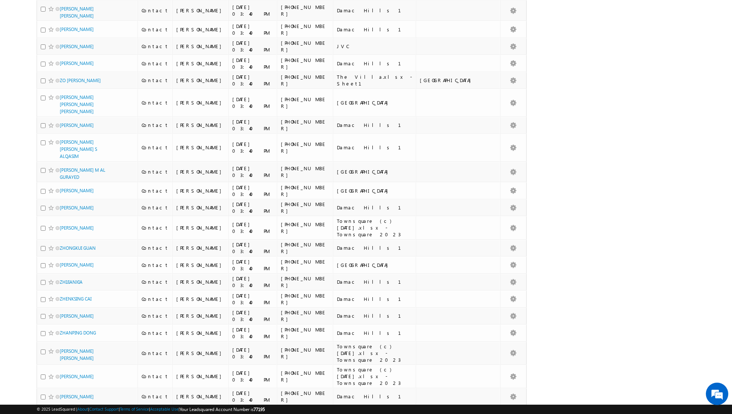
scroll to position [0, 0]
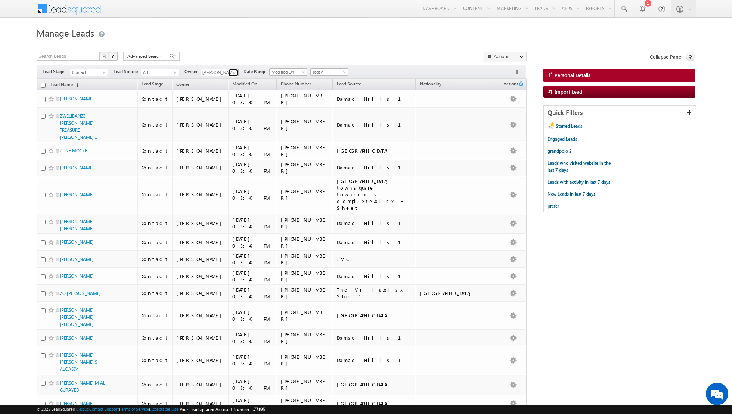
click at [231, 73] on span at bounding box center [234, 73] width 6 height 6
click at [231, 101] on link "[PERSON_NAME] [PERSON_NAME] [PERSON_NAME][EMAIL_ADDRESS][PERSON_NAME][DOMAIN_NA…" at bounding box center [238, 96] width 75 height 14
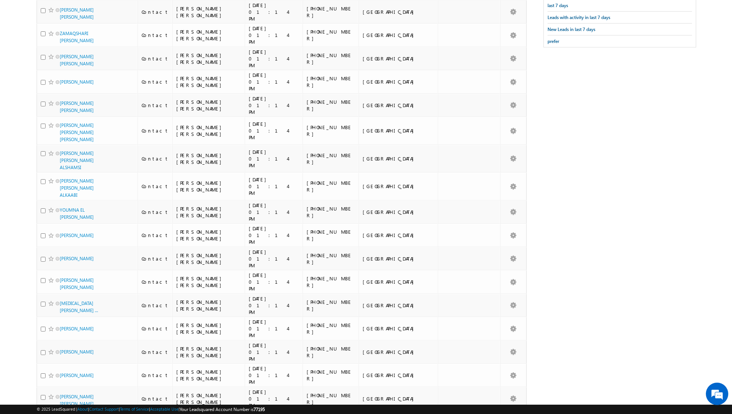
scroll to position [0, 0]
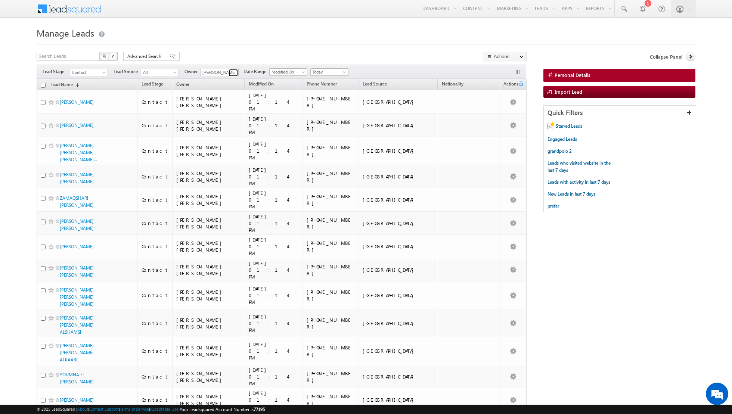
click at [233, 72] on span at bounding box center [234, 73] width 6 height 6
click at [227, 98] on span "[PERSON_NAME][EMAIL_ADDRESS][DOMAIN_NAME]" at bounding box center [237, 101] width 67 height 6
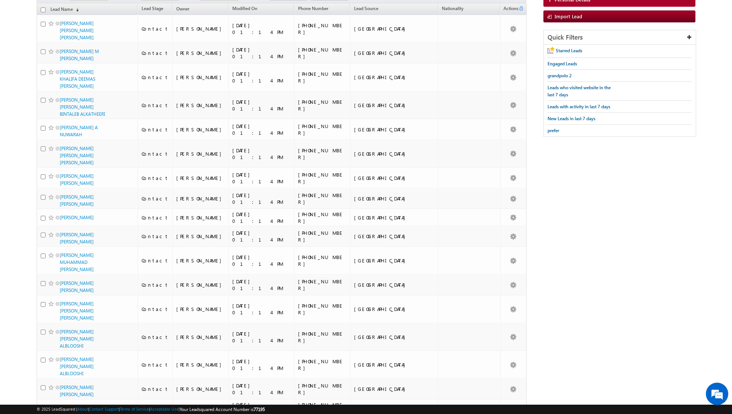
scroll to position [0, 0]
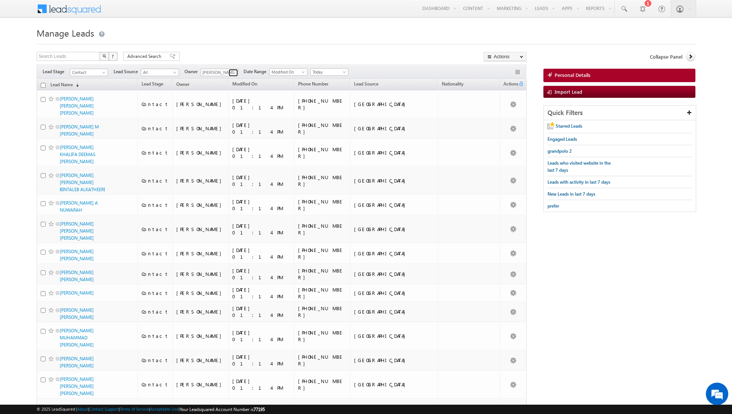
click at [233, 72] on span at bounding box center [234, 73] width 6 height 6
click at [227, 102] on link "[PERSON_NAME] [EMAIL_ADDRESS][PERSON_NAME][DOMAIN_NAME]" at bounding box center [238, 103] width 75 height 14
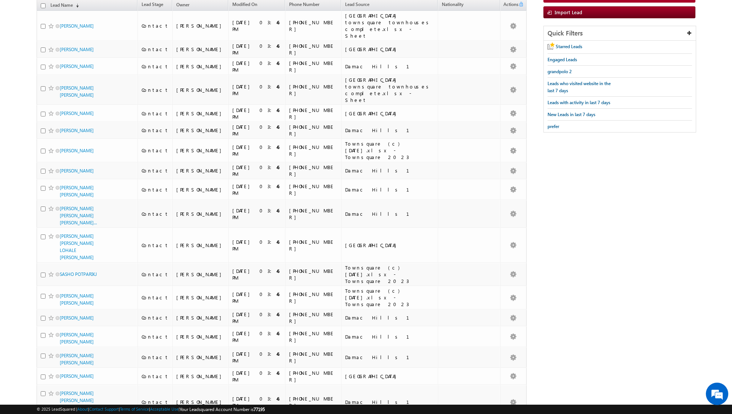
scroll to position [0, 0]
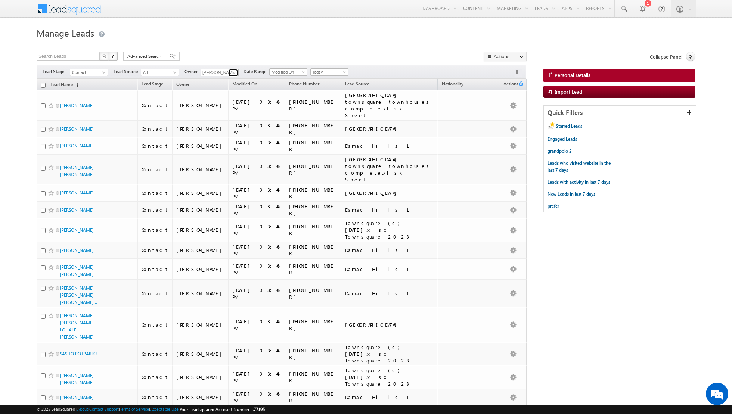
click at [231, 72] on span at bounding box center [234, 73] width 6 height 6
click at [226, 92] on link "[PERSON_NAME] [PERSON_NAME][EMAIL_ADDRESS][DOMAIN_NAME]" at bounding box center [238, 96] width 75 height 14
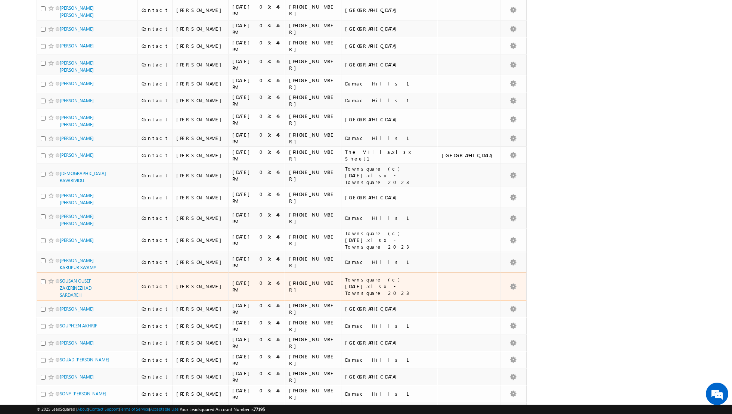
scroll to position [0, 0]
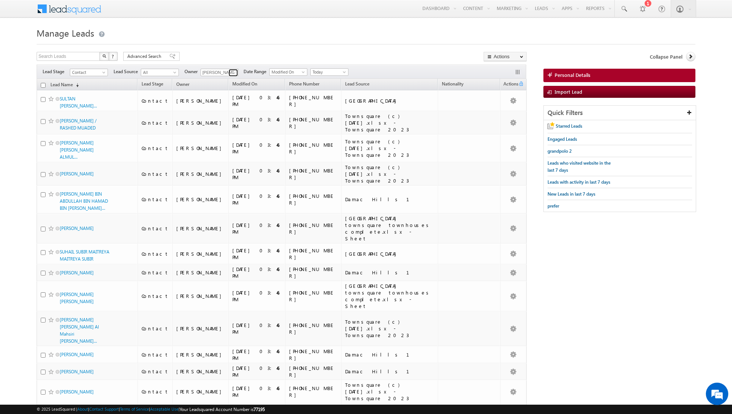
click at [231, 69] on link at bounding box center [233, 72] width 9 height 7
click at [227, 108] on link "[PERSON_NAME] [EMAIL_ADDRESS][PERSON_NAME][DOMAIN_NAME]" at bounding box center [238, 109] width 75 height 14
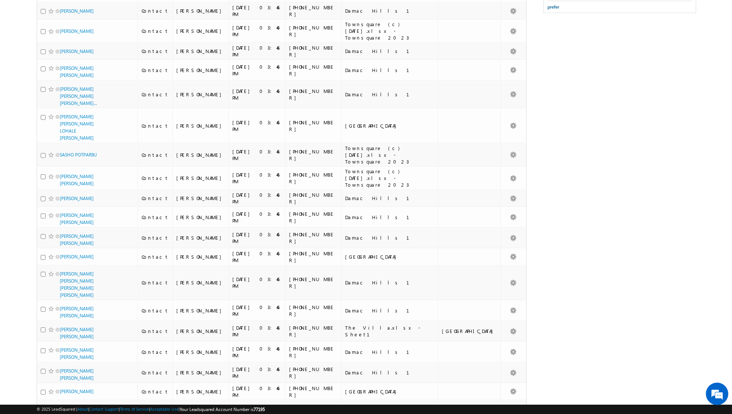
scroll to position [0, 0]
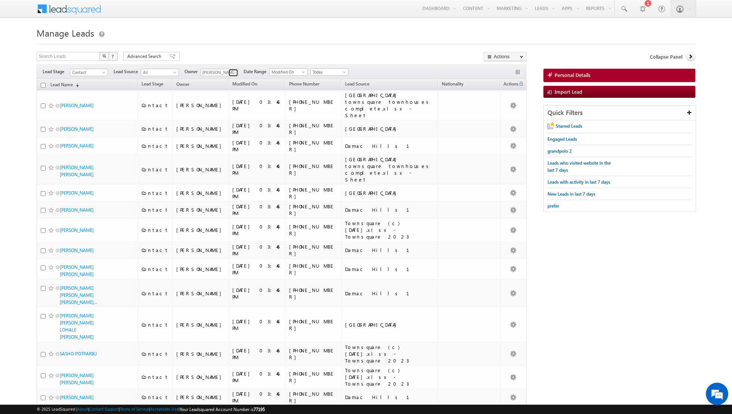
click at [231, 71] on span at bounding box center [234, 73] width 6 height 6
click at [227, 95] on span "[EMAIL_ADDRESS][DOMAIN_NAME]" at bounding box center [237, 98] width 67 height 6
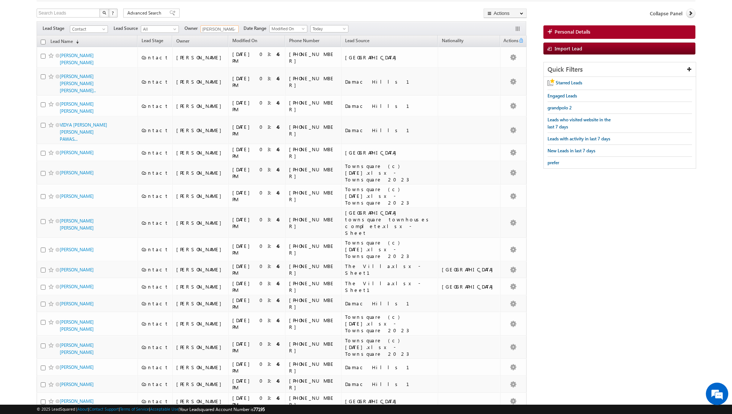
scroll to position [0, 0]
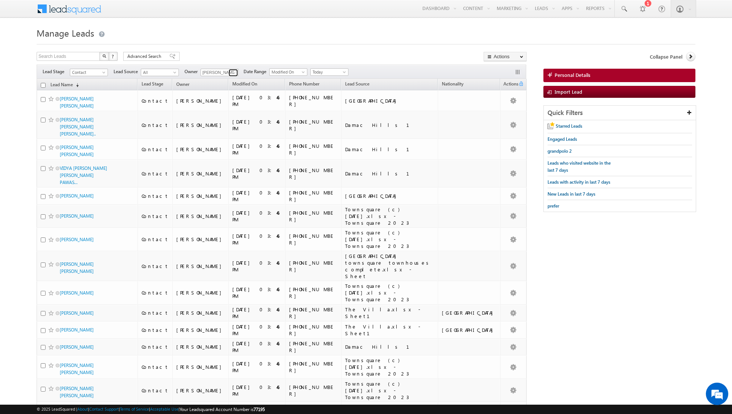
click at [233, 75] on span at bounding box center [234, 73] width 6 height 6
click at [223, 86] on link "[PERSON_NAME] [PERSON_NAME][EMAIL_ADDRESS][DOMAIN_NAME]" at bounding box center [238, 90] width 75 height 14
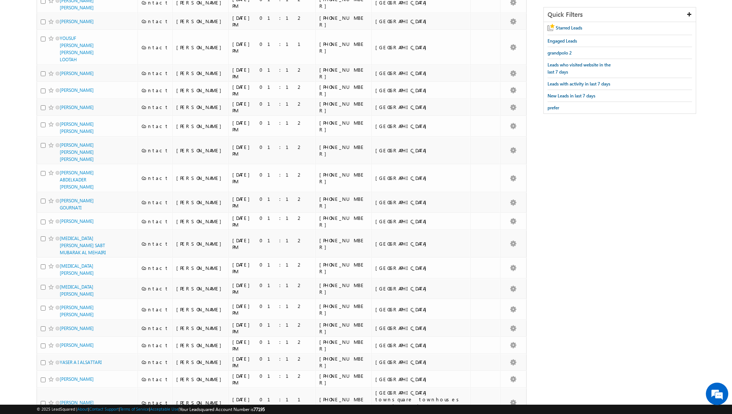
scroll to position [0, 0]
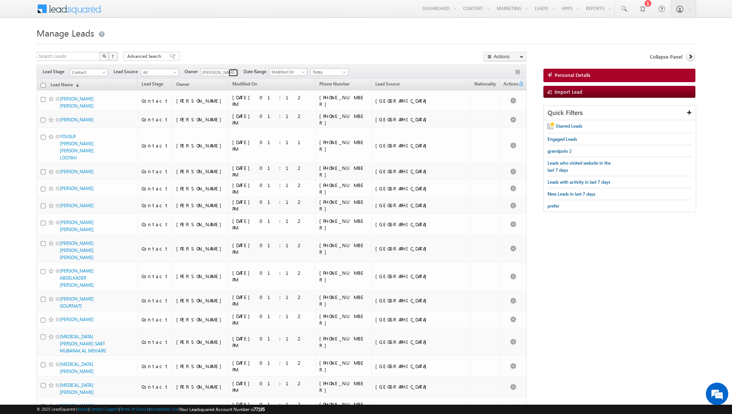
click at [232, 74] on span at bounding box center [234, 73] width 6 height 6
click at [224, 104] on span "[EMAIL_ADDRESS][DOMAIN_NAME]" at bounding box center [237, 107] width 67 height 6
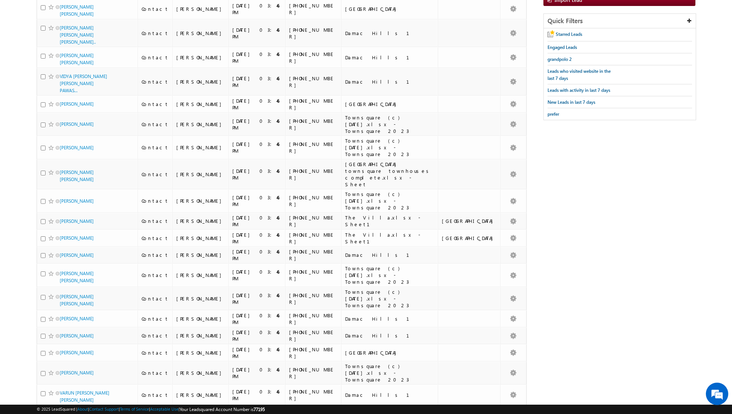
scroll to position [0, 0]
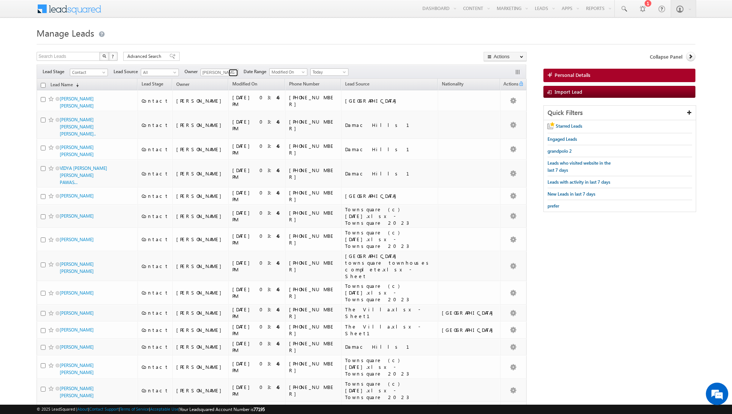
click at [231, 72] on span at bounding box center [234, 73] width 6 height 6
click at [225, 114] on link "[PERSON_NAME] [PERSON_NAME][EMAIL_ADDRESS][DOMAIN_NAME]" at bounding box center [238, 117] width 75 height 14
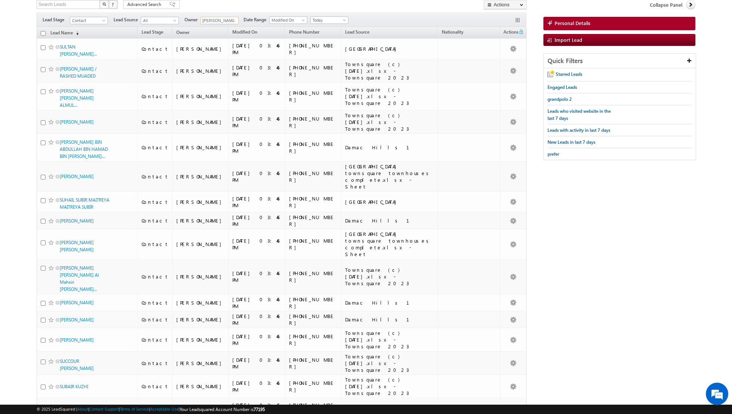
scroll to position [0, 0]
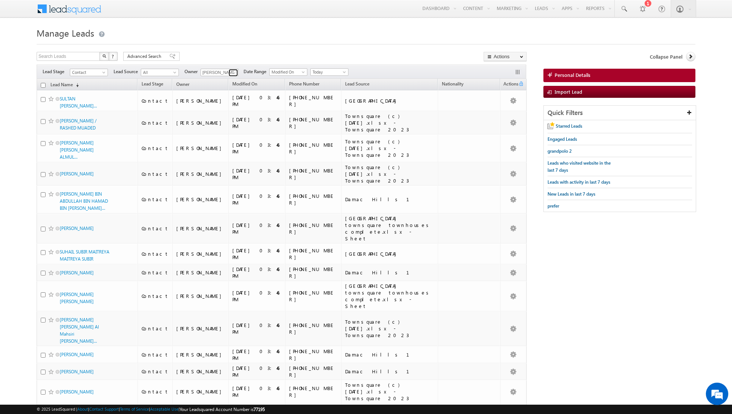
click at [233, 72] on span at bounding box center [234, 73] width 6 height 6
click at [222, 116] on span "[EMAIL_ADDRESS][PERSON_NAME][DOMAIN_NAME]" at bounding box center [237, 119] width 67 height 6
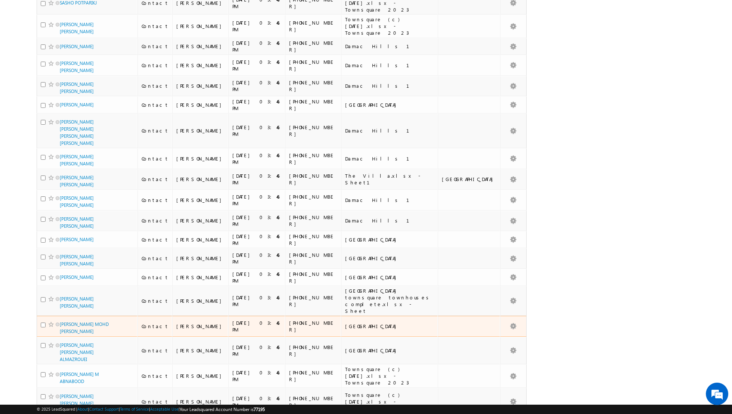
scroll to position [0, 0]
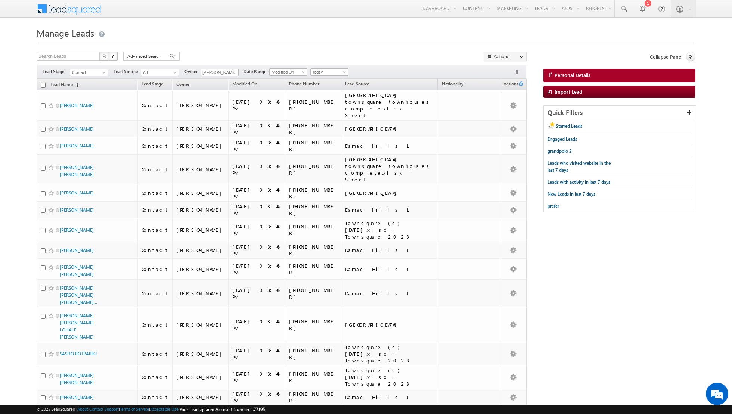
click at [229, 67] on div "Filters Lead Stage Contact Contact Lead Source All All Owner [PERSON_NAME] Any …" at bounding box center [282, 72] width 490 height 14
click at [232, 73] on span at bounding box center [234, 73] width 6 height 6
click at [230, 123] on span "[PERSON_NAME][EMAIL_ADDRESS][DOMAIN_NAME]" at bounding box center [237, 123] width 67 height 6
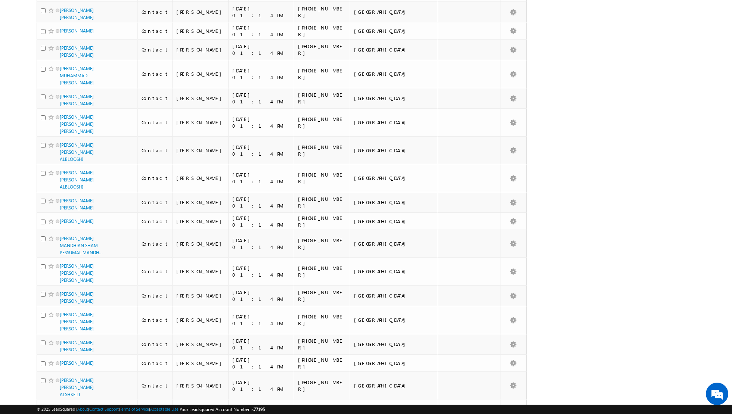
scroll to position [0, 0]
